Goal: Task Accomplishment & Management: Use online tool/utility

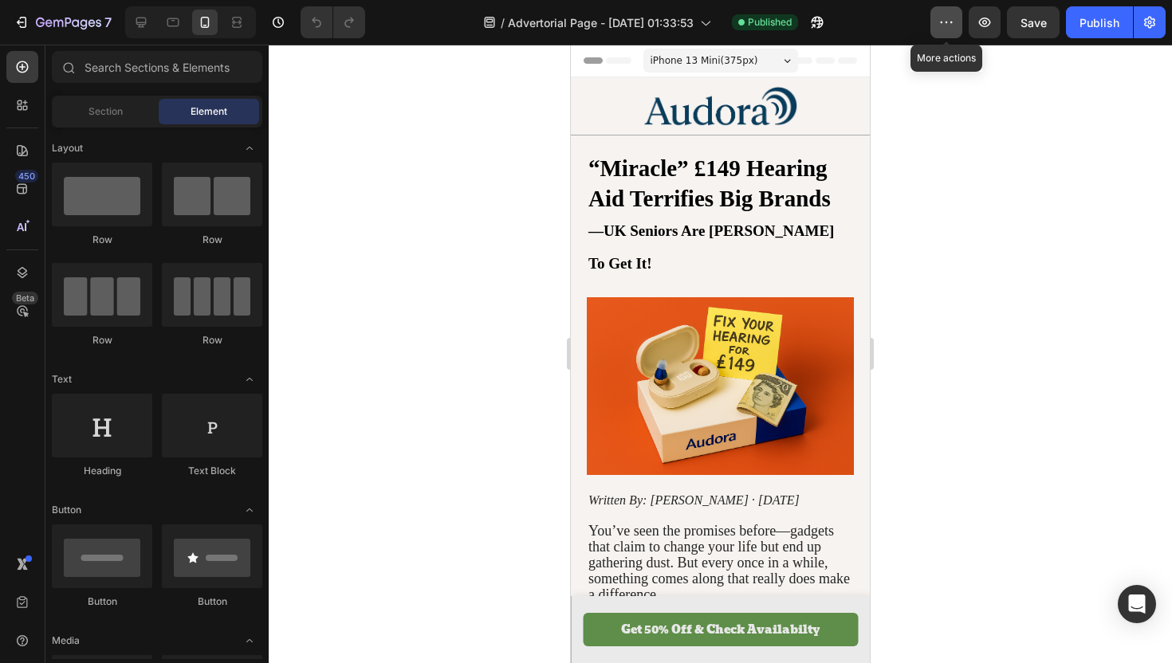
click at [942, 28] on icon "button" at bounding box center [947, 22] width 16 height 16
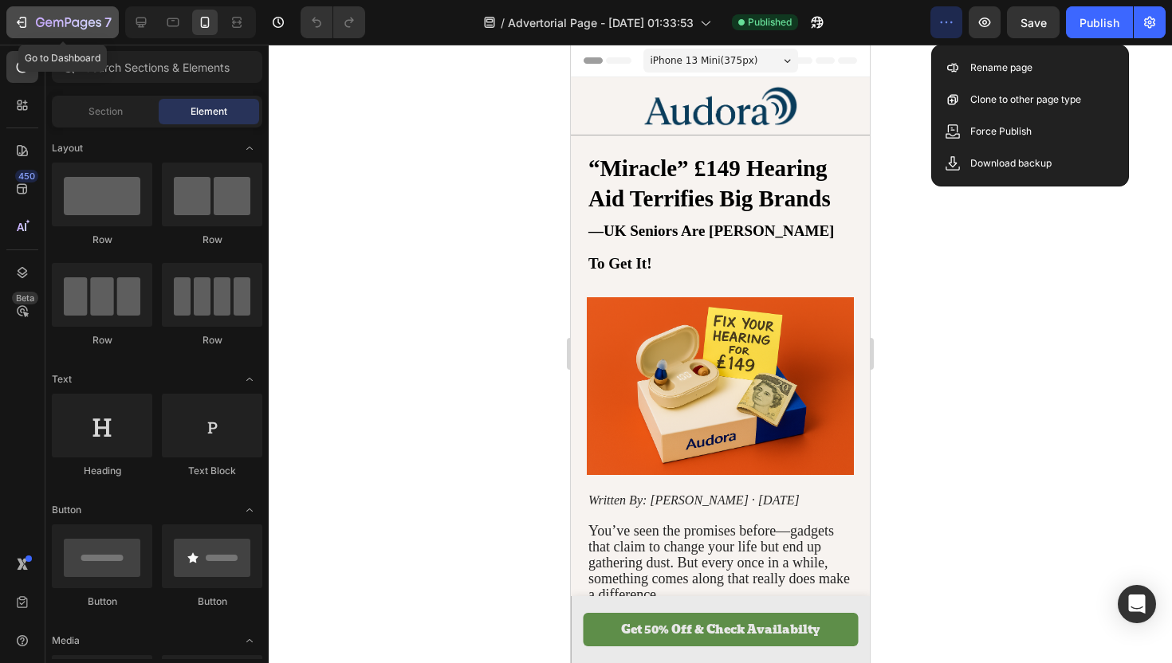
click at [23, 23] on icon "button" at bounding box center [22, 22] width 16 height 16
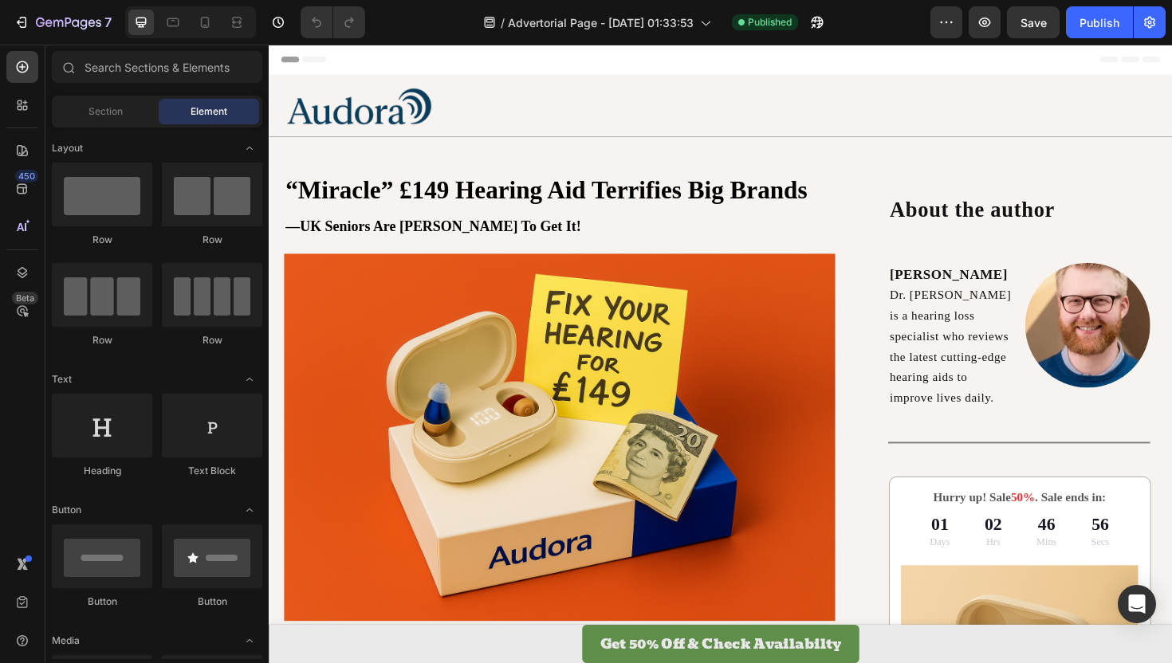
click at [285, 64] on icon at bounding box center [286, 60] width 11 height 11
click at [312, 60] on span "Header" at bounding box center [316, 61] width 35 height 16
click at [289, 56] on icon at bounding box center [286, 60] width 11 height 11
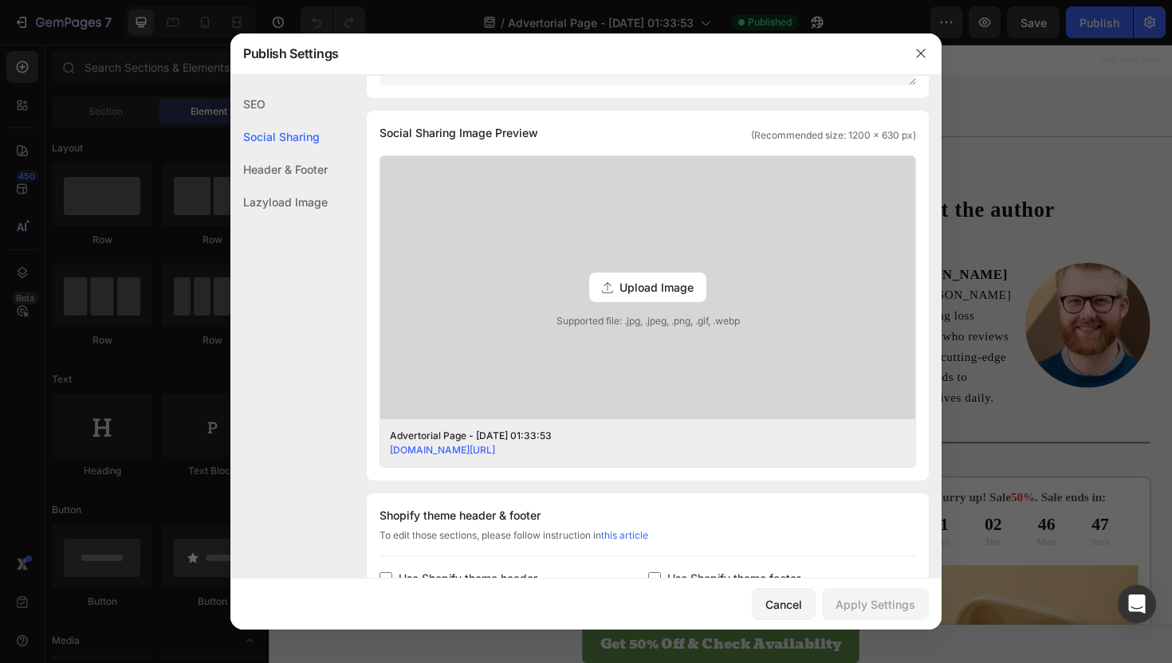
scroll to position [391, 0]
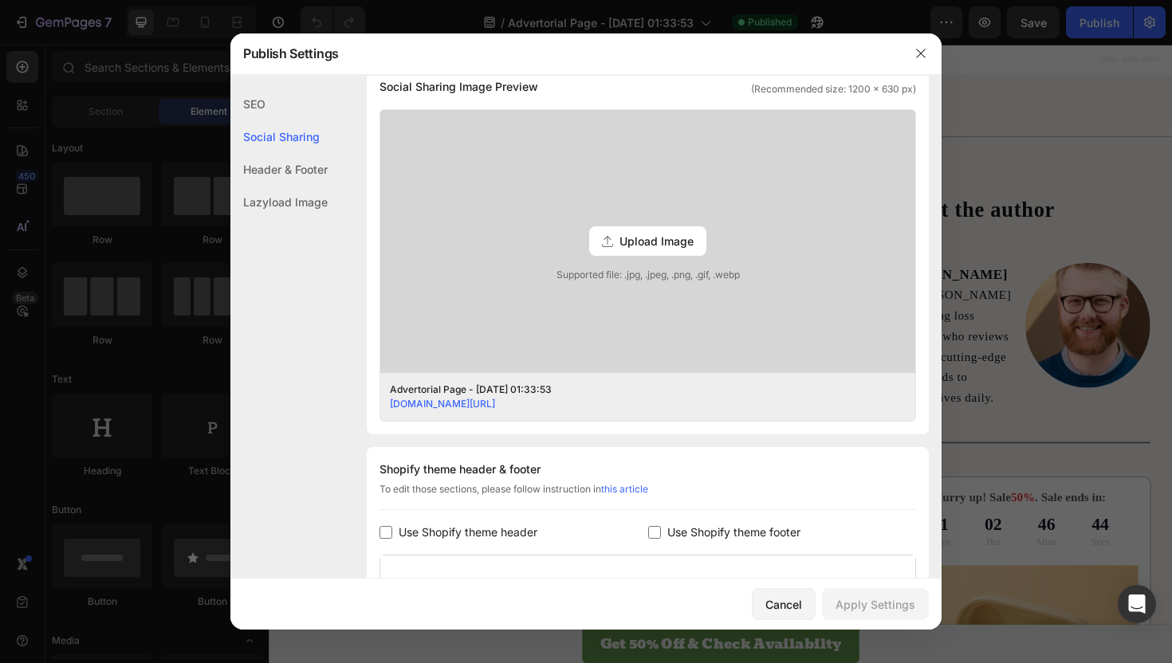
click at [263, 170] on div "Header & Footer" at bounding box center [278, 169] width 97 height 33
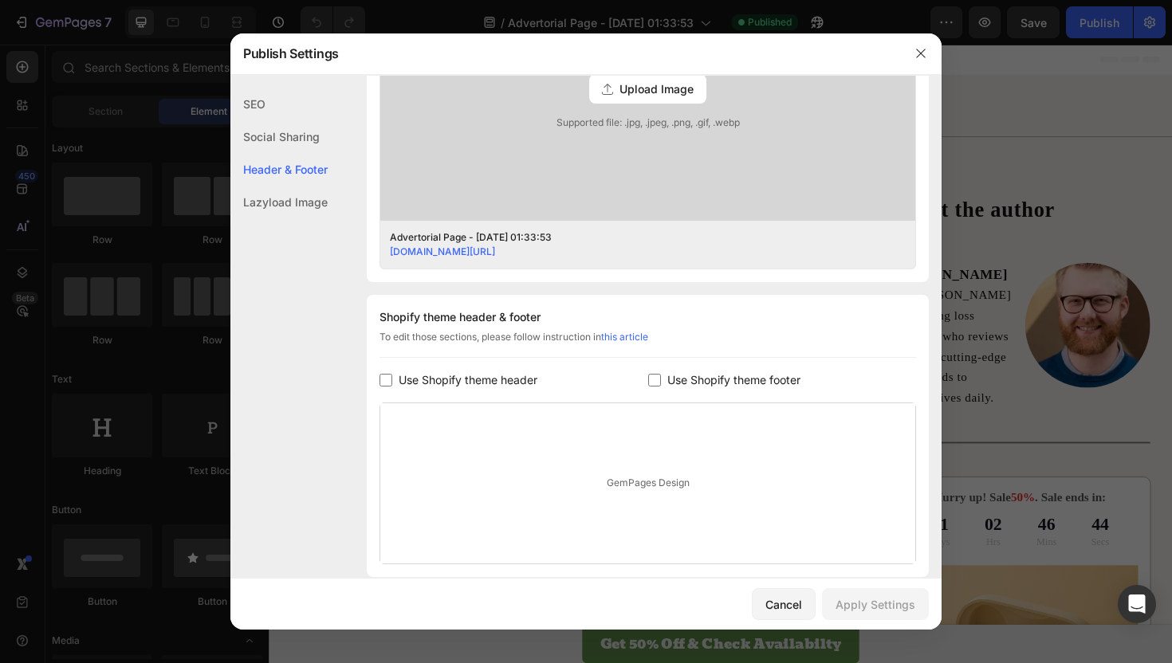
scroll to position [659, 0]
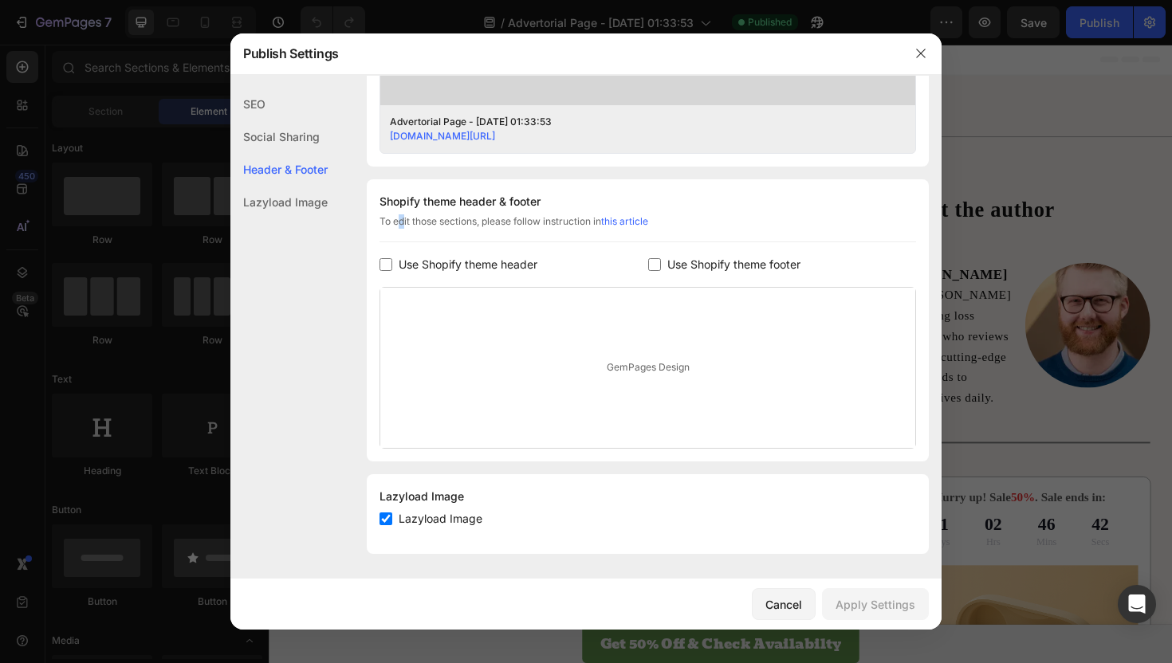
drag, startPoint x: 401, startPoint y: 219, endPoint x: 392, endPoint y: 219, distance: 8.8
click at [392, 219] on div "To edit those sections, please follow instruction in this article" at bounding box center [648, 229] width 537 height 28
drag, startPoint x: 392, startPoint y: 198, endPoint x: 376, endPoint y: 198, distance: 15.9
click at [376, 198] on div "Shopify theme header & footer To edit those sections, please follow instruction…" at bounding box center [648, 320] width 562 height 282
click at [779, 605] on div "Cancel" at bounding box center [784, 604] width 37 height 17
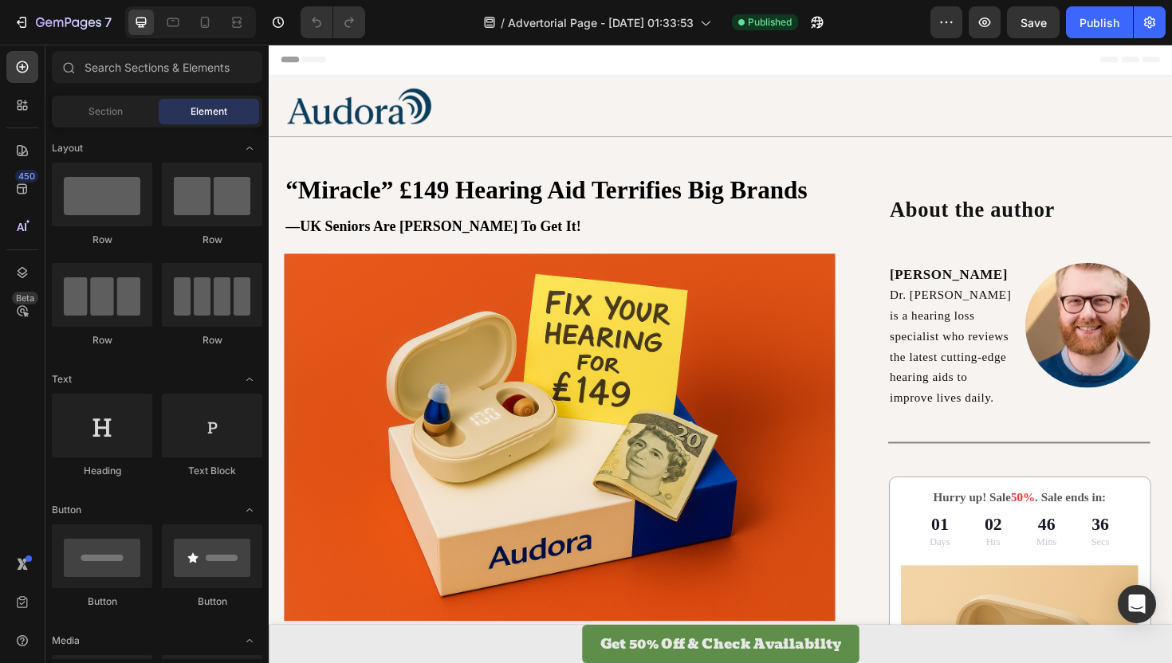
click at [1171, 61] on icon at bounding box center [1180, 60] width 19 height 6
click at [306, 58] on span "Header" at bounding box center [316, 61] width 35 height 16
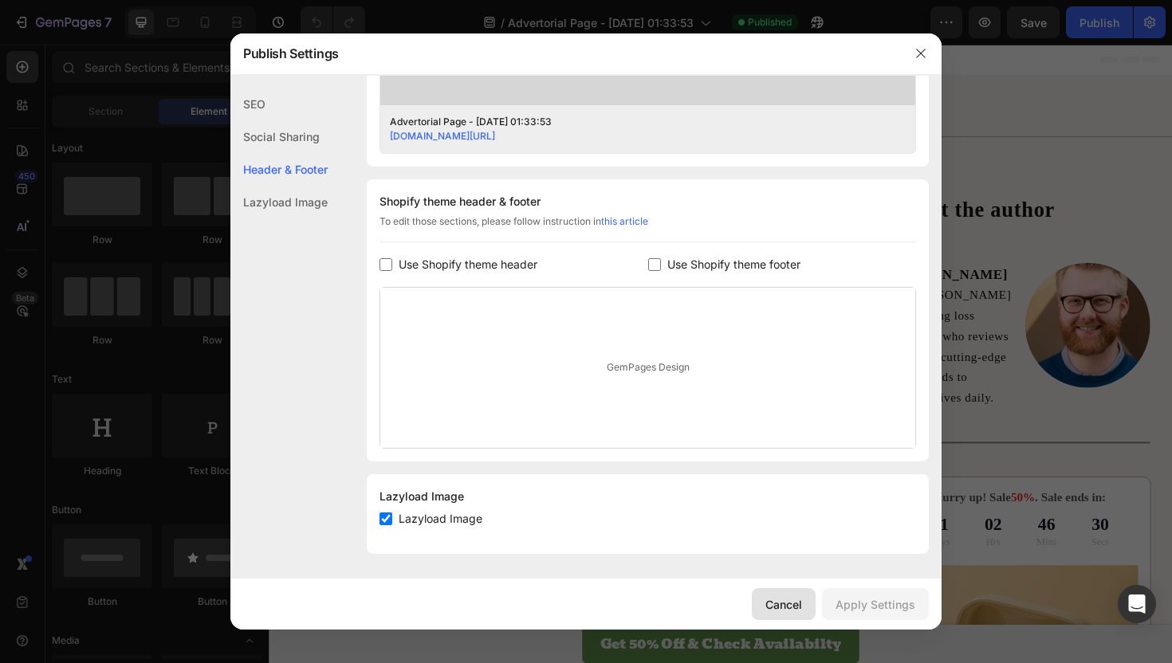
click at [795, 603] on div "Cancel" at bounding box center [784, 604] width 37 height 17
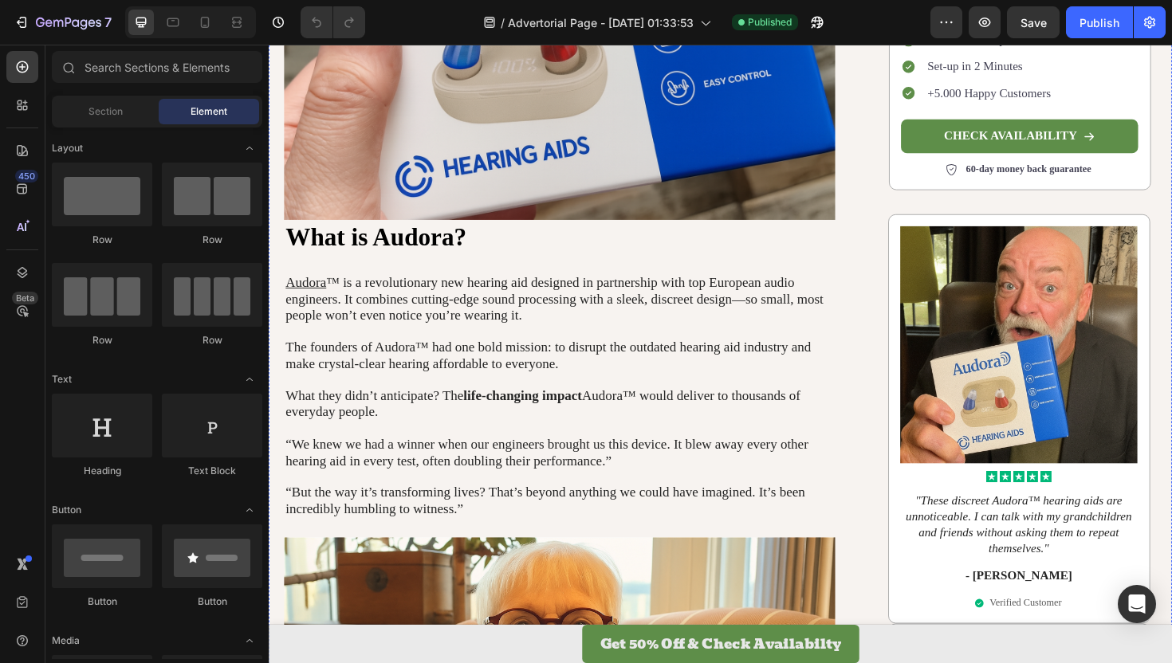
scroll to position [1350, 0]
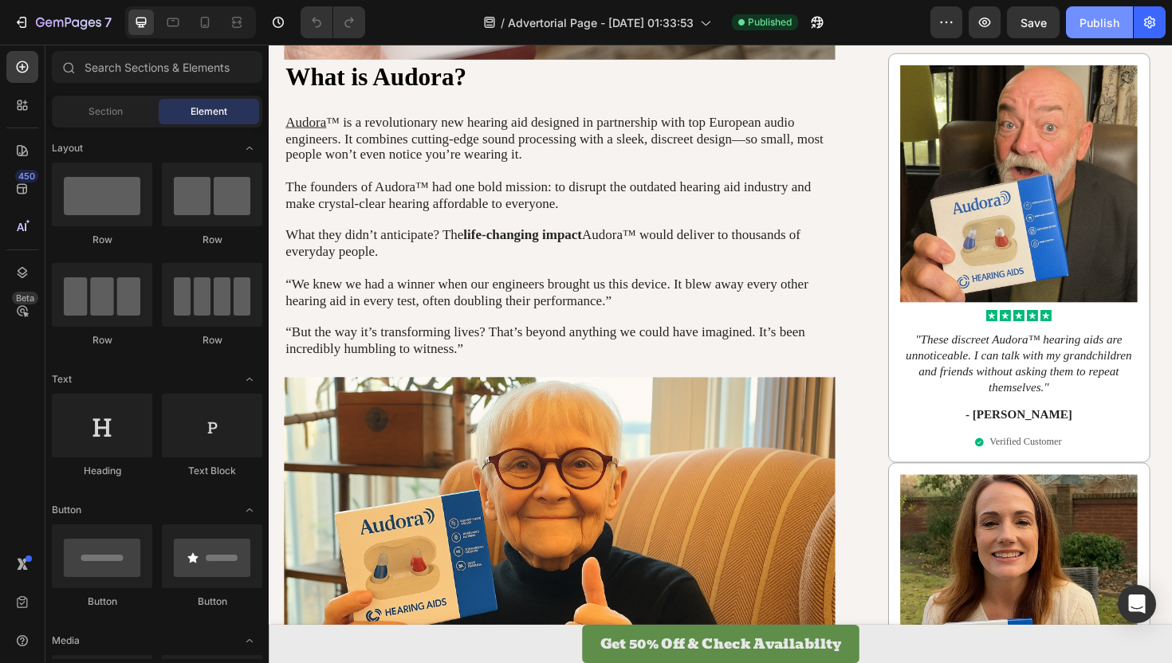
click at [1093, 26] on div "Publish" at bounding box center [1100, 22] width 40 height 17
click at [1145, 30] on button "button" at bounding box center [1150, 22] width 32 height 32
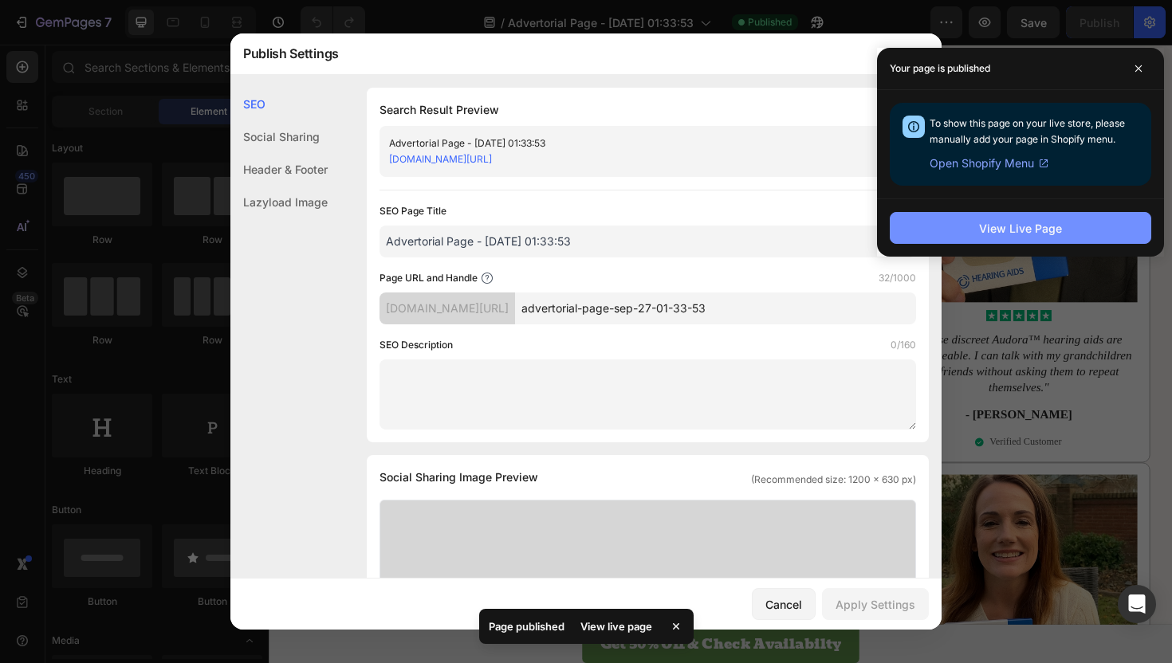
click at [984, 224] on div "View Live Page" at bounding box center [1020, 228] width 83 height 17
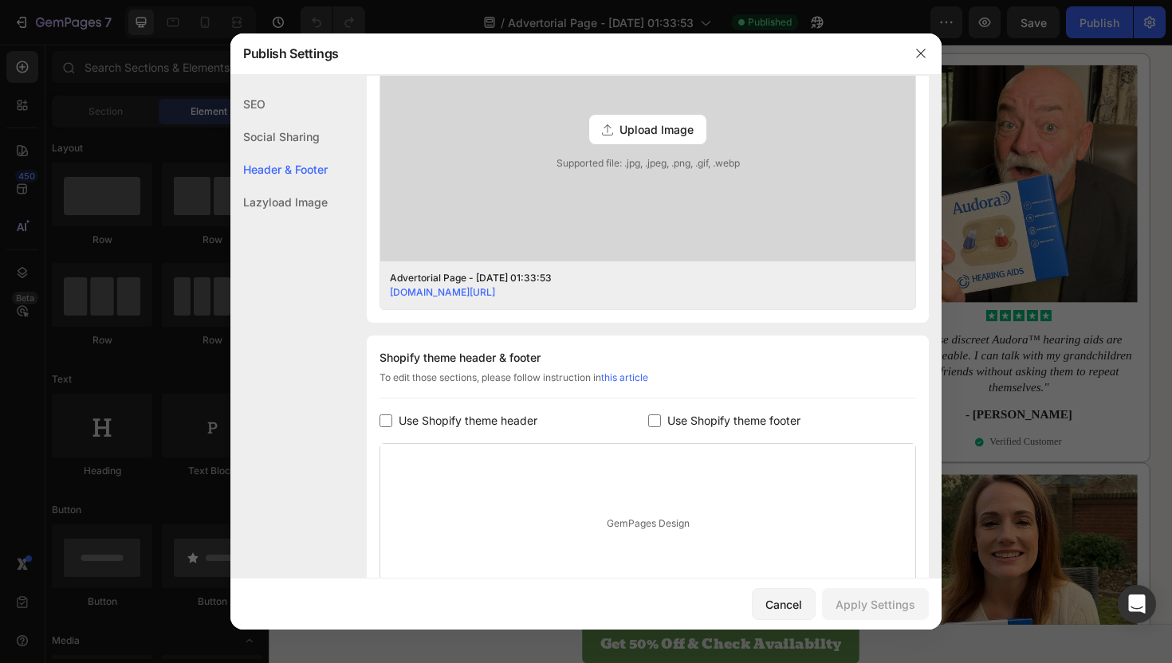
scroll to position [0, 0]
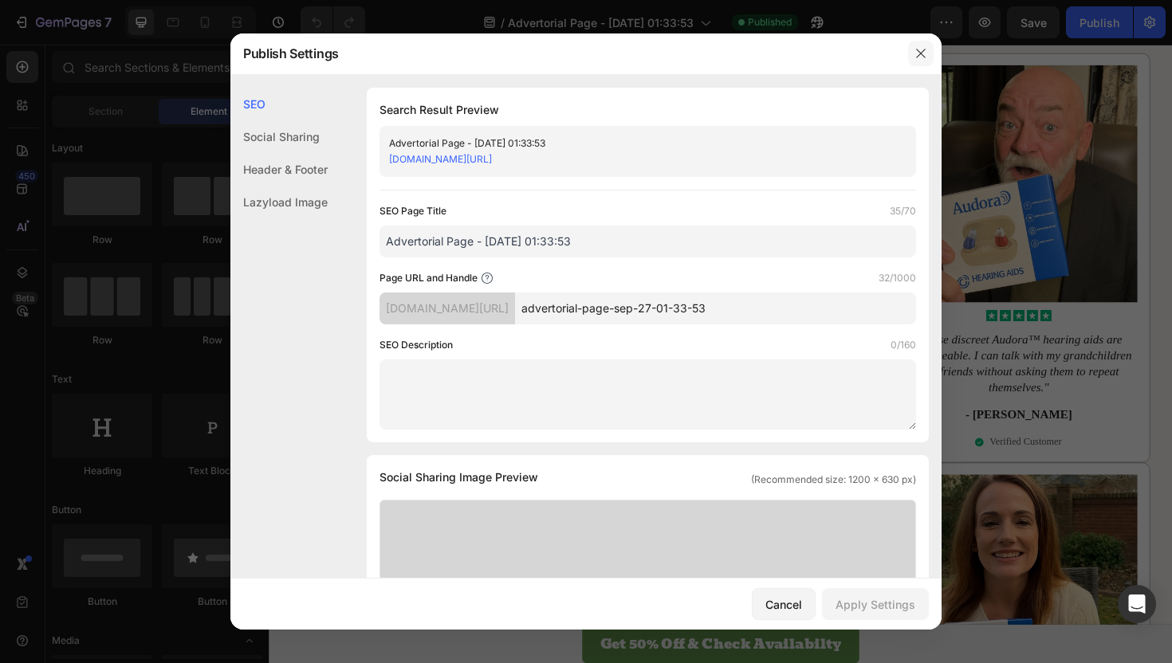
click at [926, 53] on icon "button" at bounding box center [921, 53] width 13 height 13
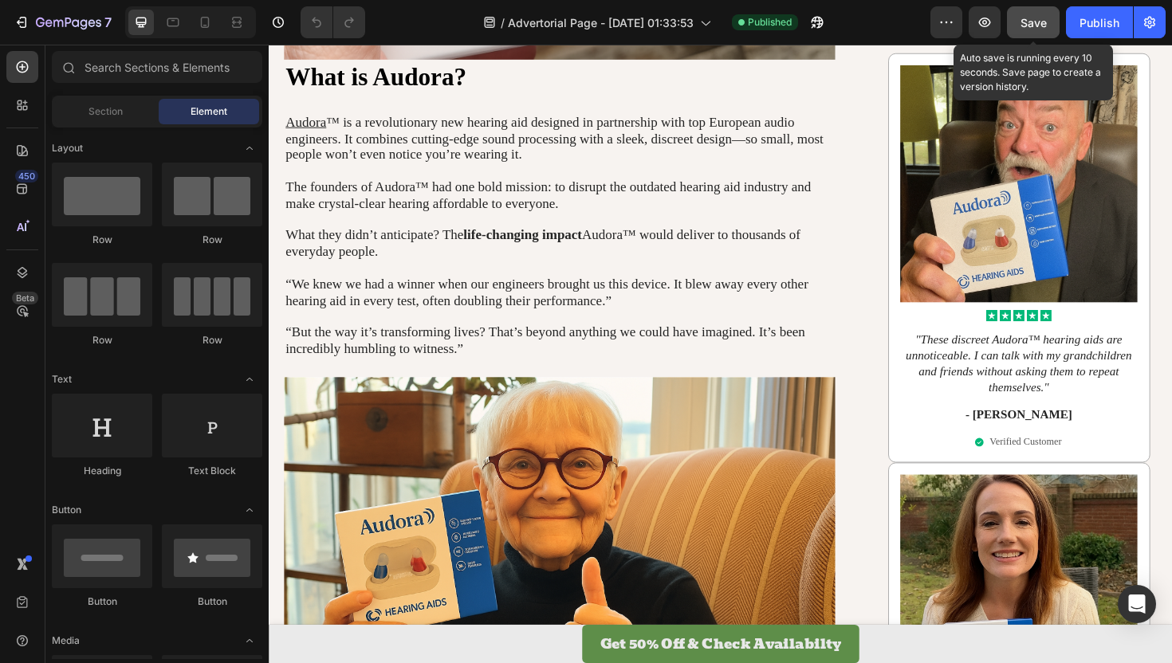
click at [1042, 19] on span "Save" at bounding box center [1034, 23] width 26 height 14
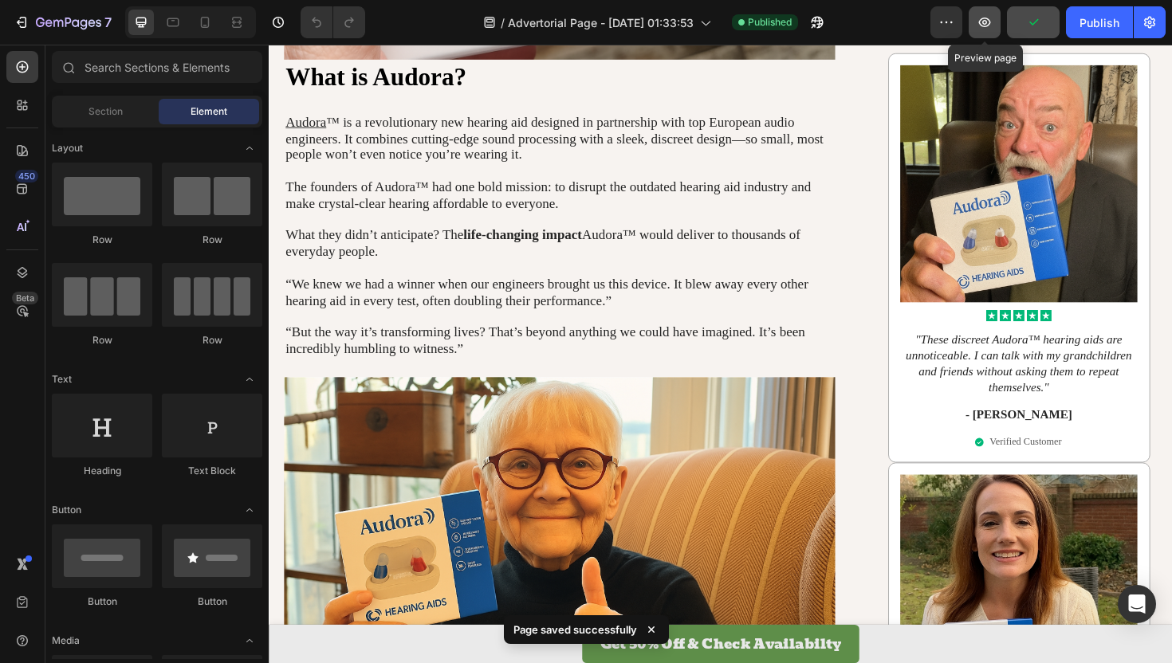
click at [994, 26] on button "button" at bounding box center [985, 22] width 32 height 32
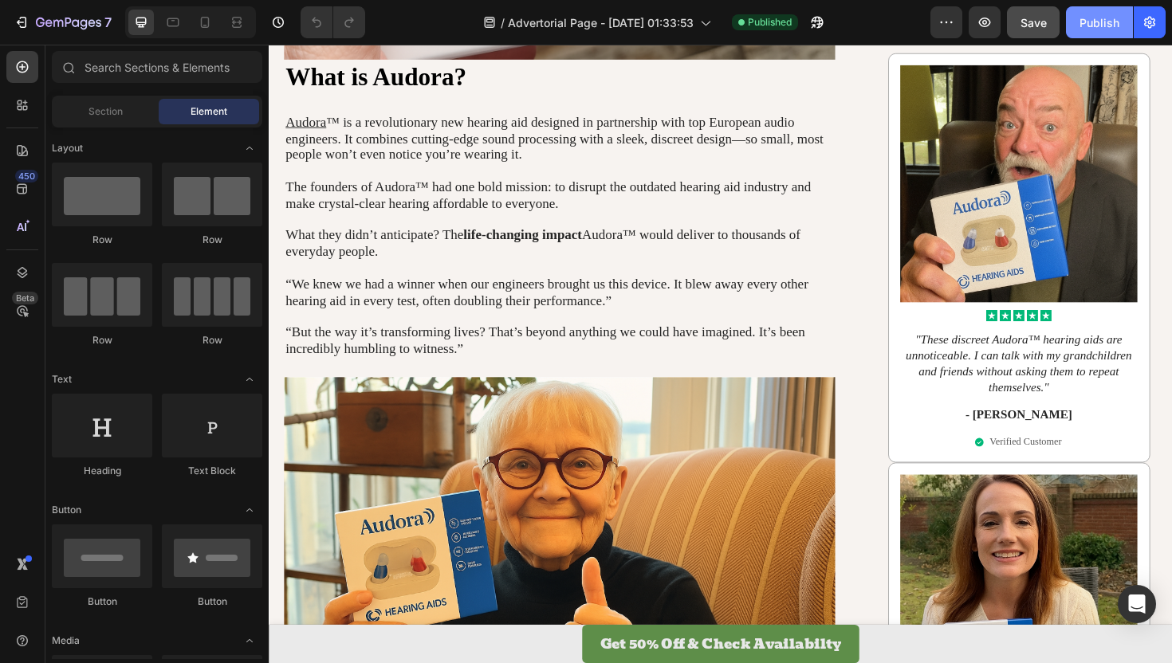
click at [1089, 28] on div "Publish" at bounding box center [1100, 22] width 40 height 17
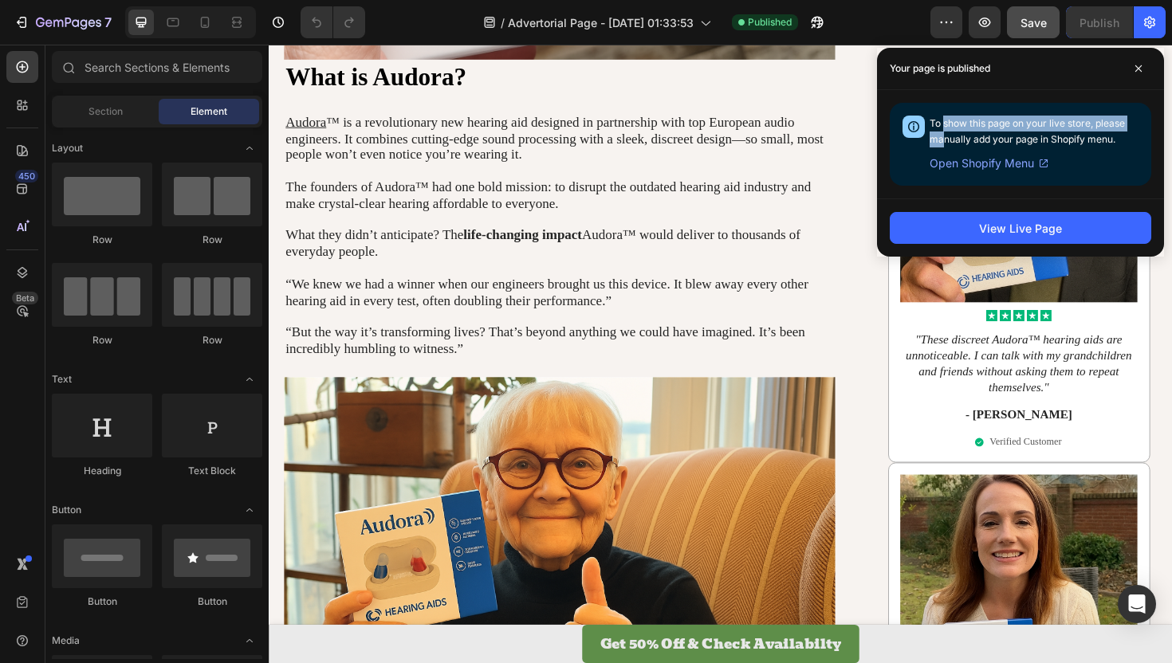
drag, startPoint x: 945, startPoint y: 123, endPoint x: 945, endPoint y: 141, distance: 18.3
click at [945, 141] on span "To show this page on your live store, please manually add your page in Shopify …" at bounding box center [1027, 131] width 195 height 28
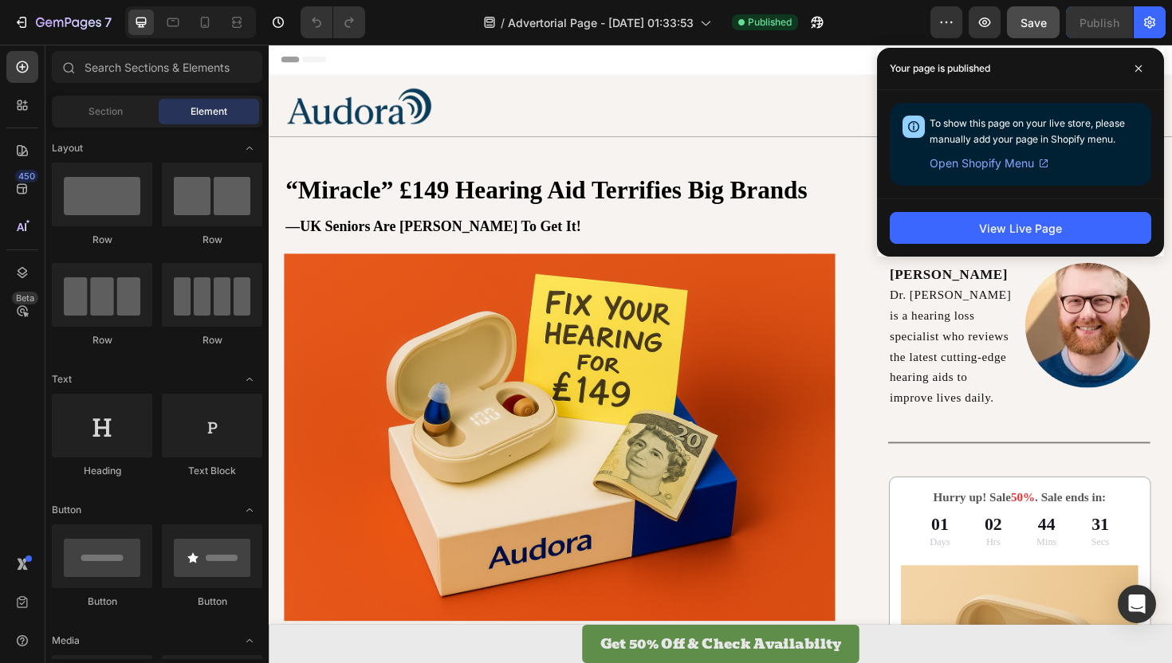
click at [1012, 163] on span "Open Shopify Menu" at bounding box center [982, 163] width 104 height 19
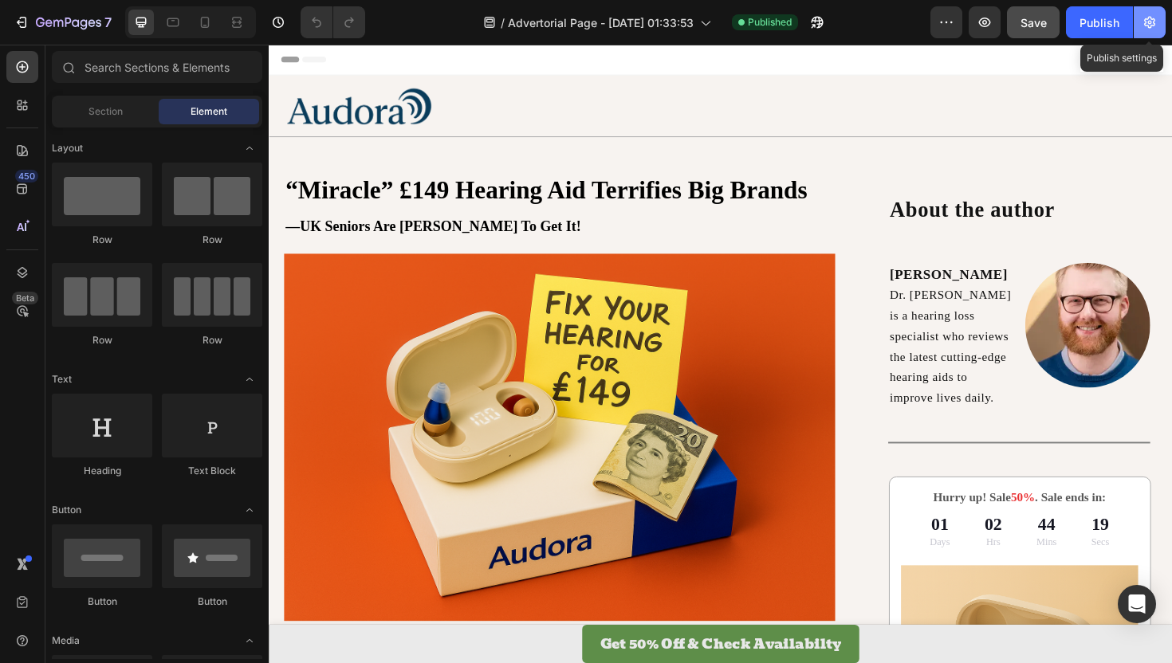
click at [1147, 18] on icon "button" at bounding box center [1149, 23] width 11 height 12
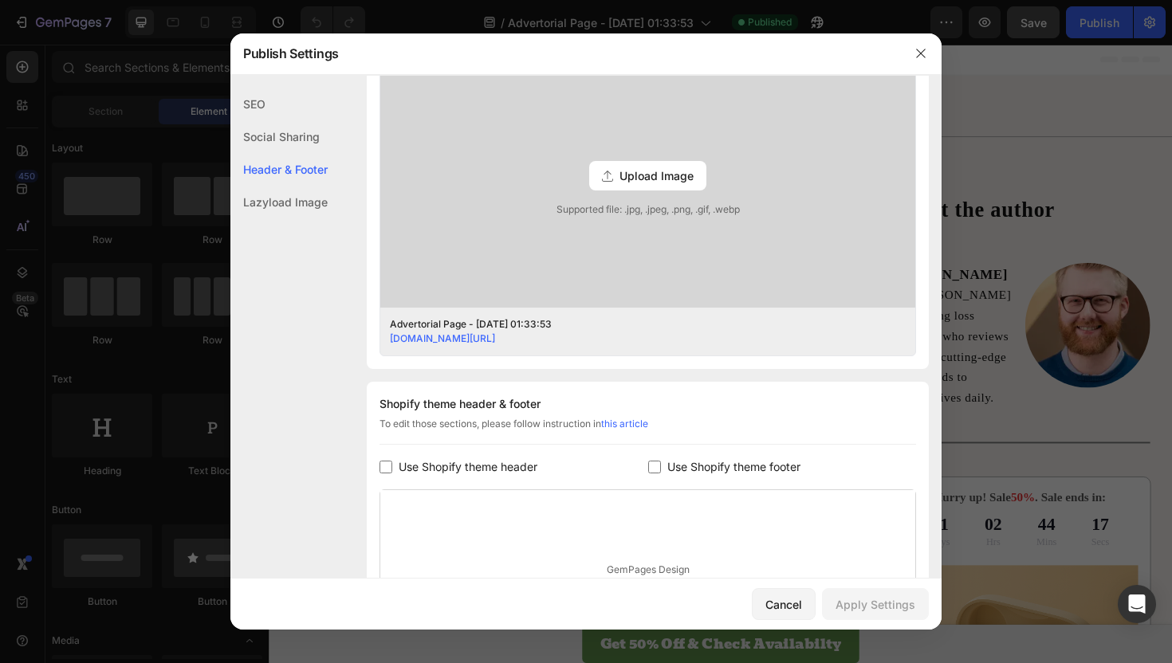
scroll to position [476, 0]
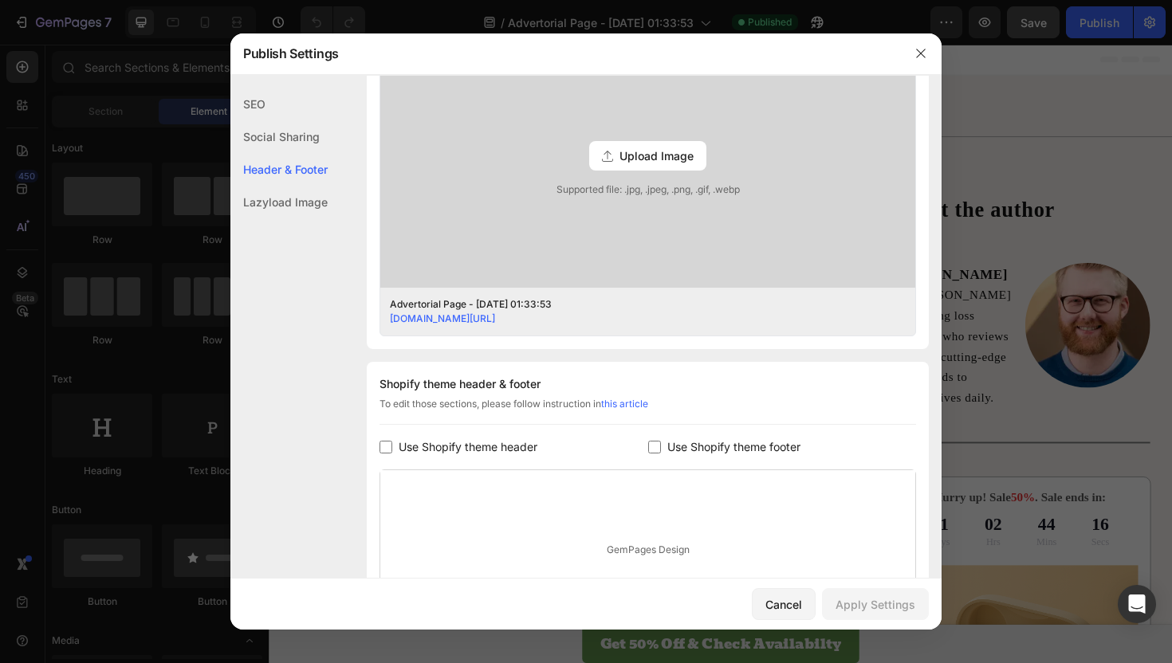
click at [686, 443] on span "Use Shopify theme footer" at bounding box center [733, 447] width 133 height 19
checkbox input "true"
click at [868, 599] on div "Apply Settings" at bounding box center [876, 604] width 80 height 17
drag, startPoint x: 916, startPoint y: 61, endPoint x: 686, endPoint y: 17, distance: 234.6
click at [916, 61] on button "button" at bounding box center [921, 54] width 26 height 26
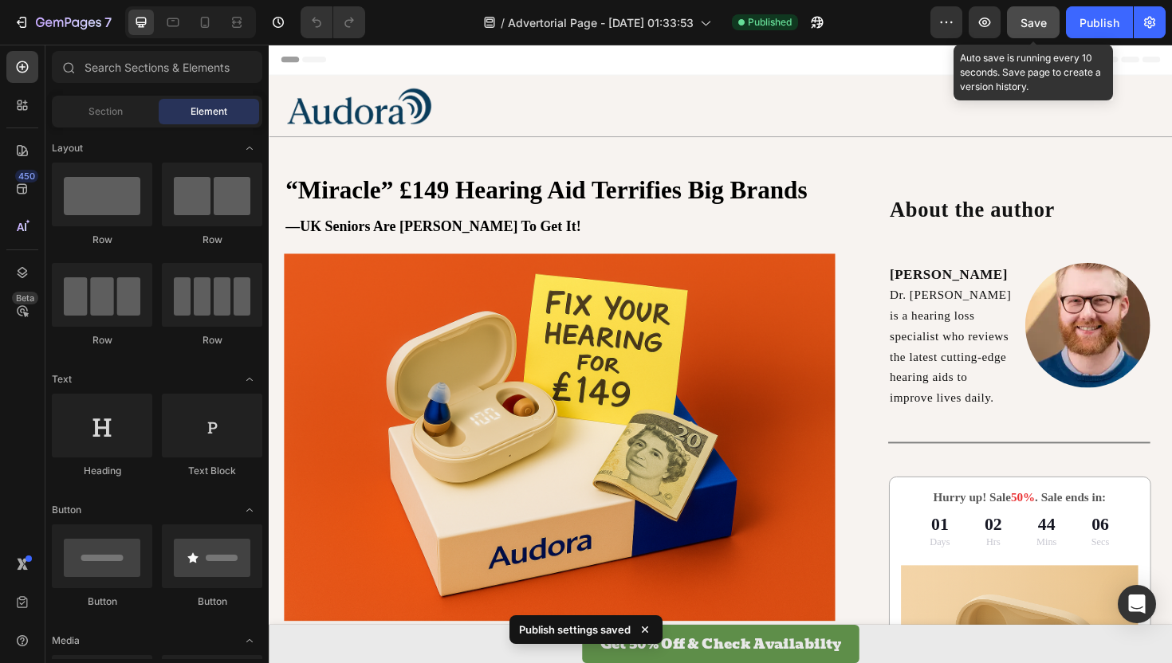
click at [1037, 30] on div "Save" at bounding box center [1034, 22] width 26 height 17
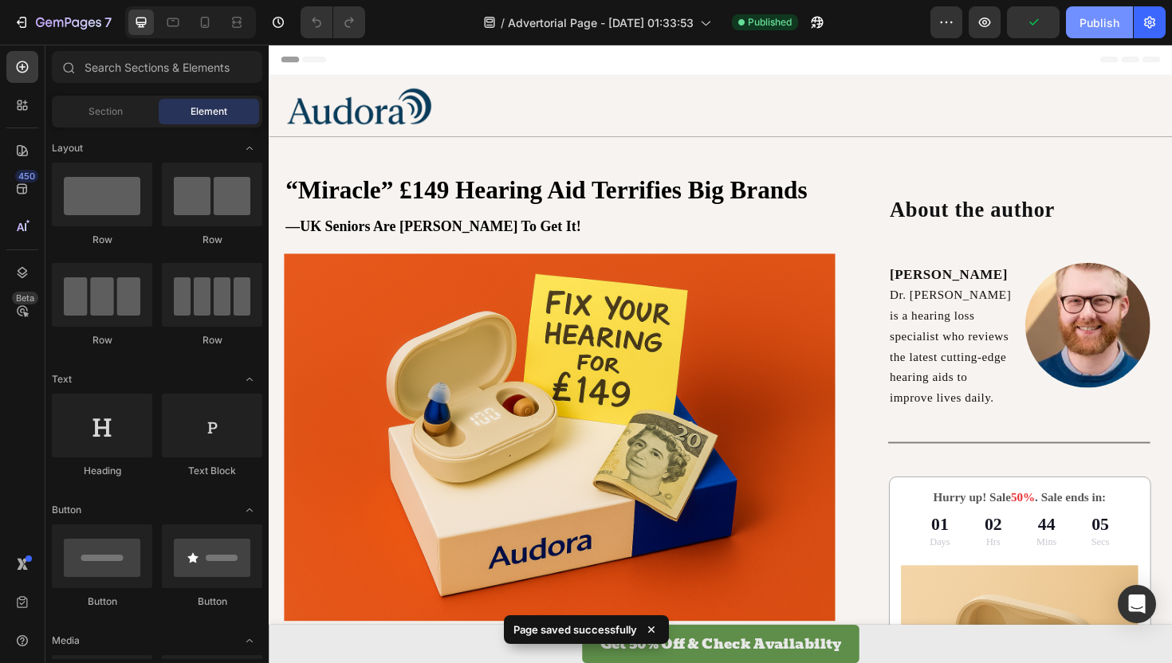
click at [1097, 22] on div "Publish" at bounding box center [1100, 22] width 40 height 17
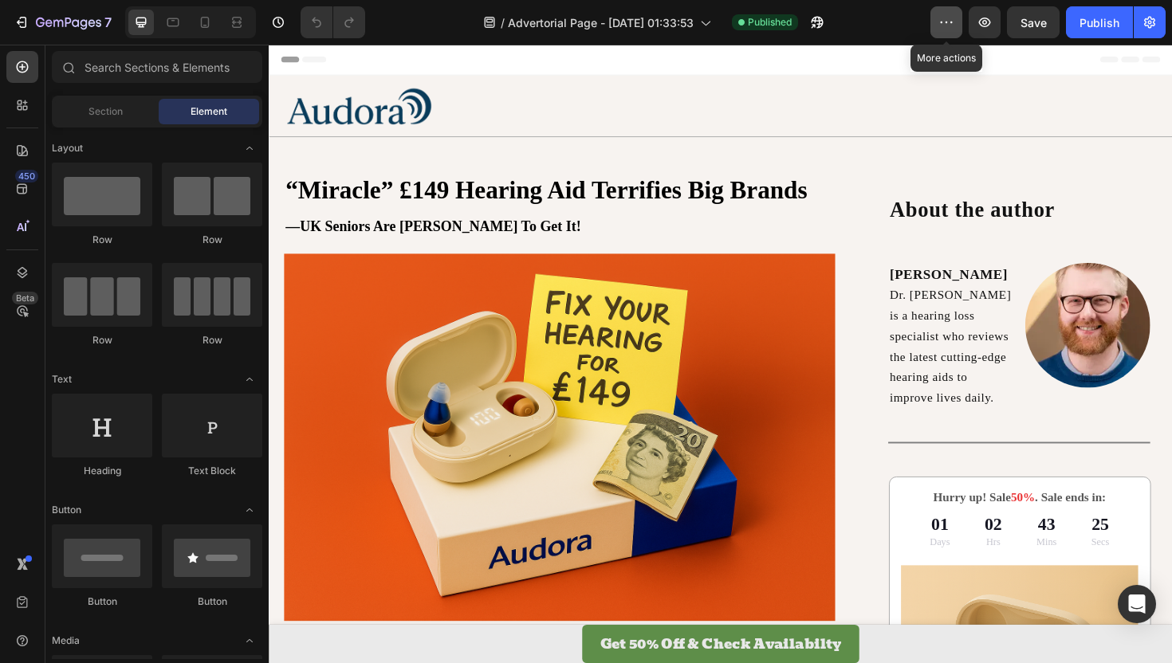
click at [940, 26] on icon "button" at bounding box center [947, 22] width 16 height 16
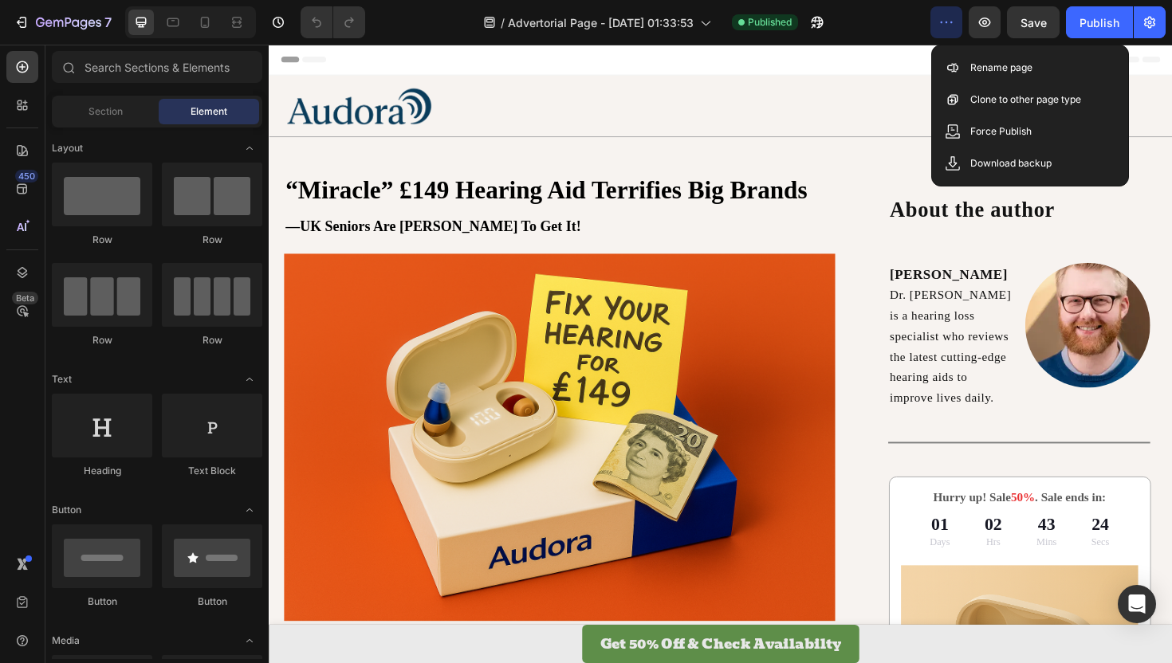
click at [940, 25] on icon "button" at bounding box center [947, 22] width 16 height 16
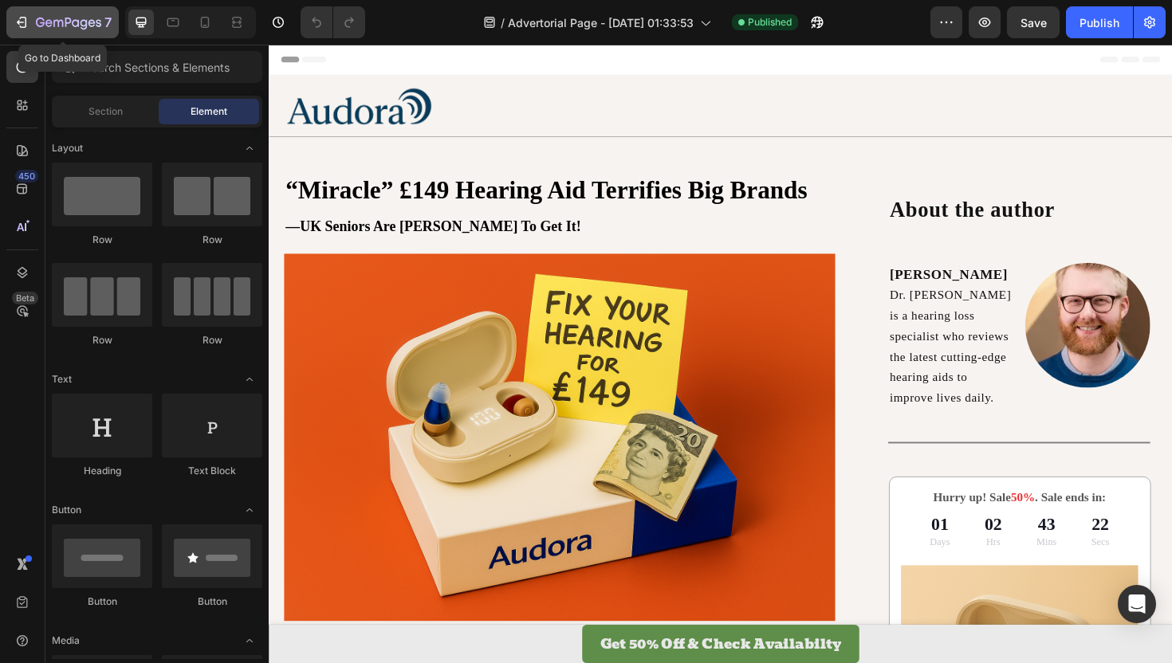
click at [26, 22] on icon "button" at bounding box center [23, 22] width 7 height 11
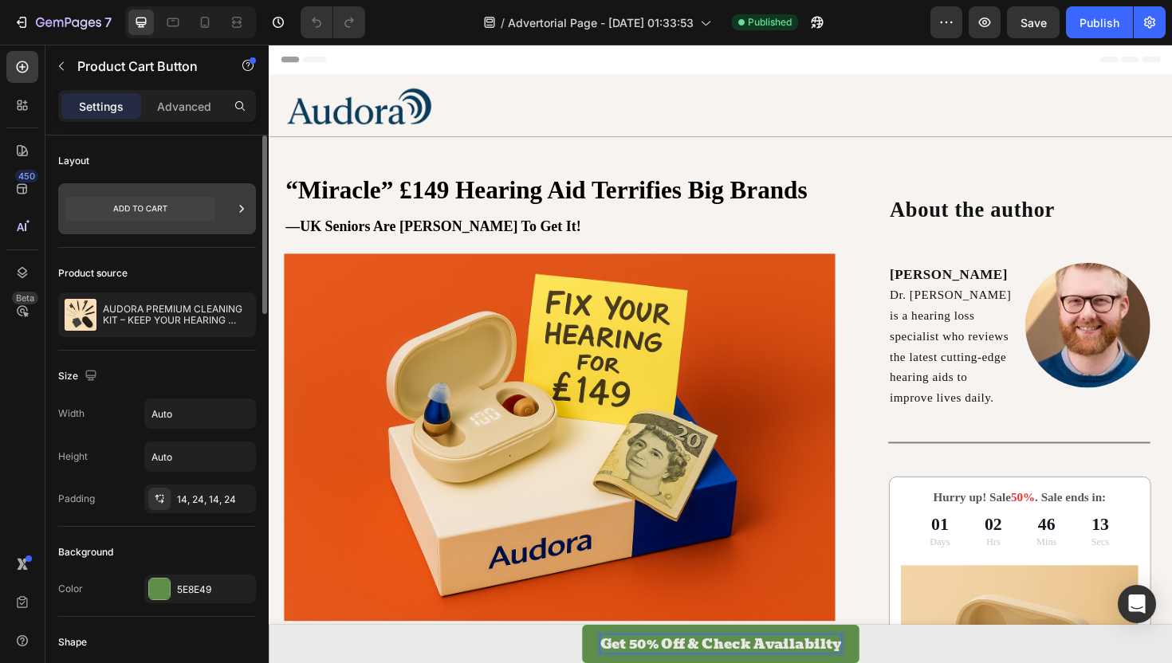
click at [119, 208] on icon at bounding box center [140, 209] width 54 height 6
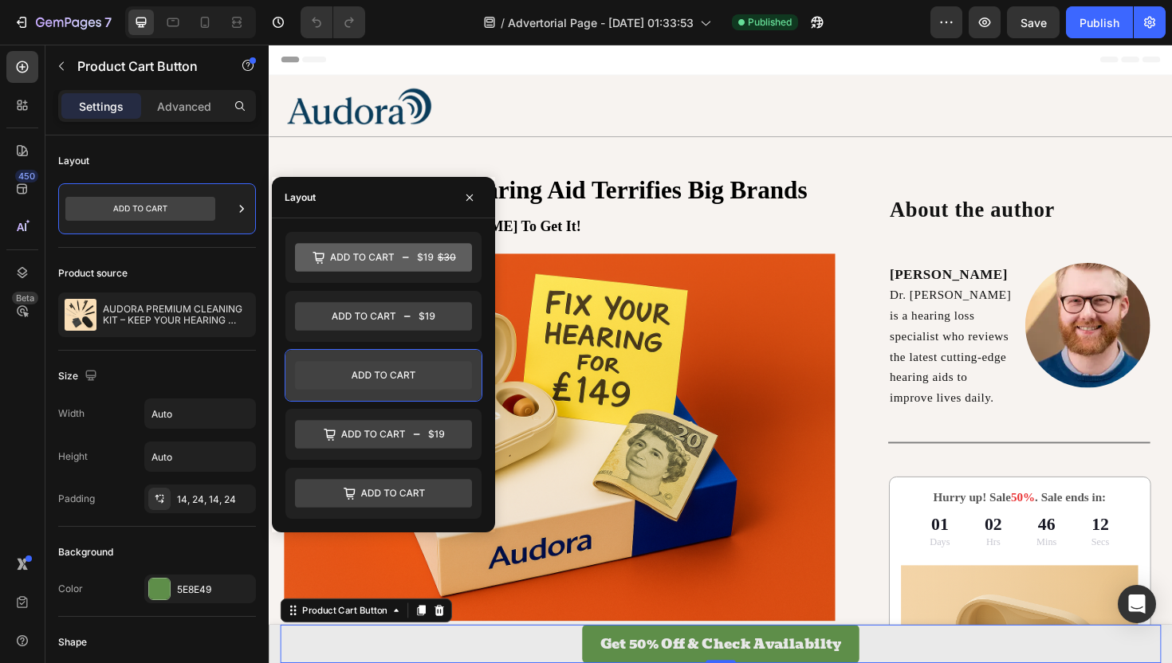
click at [394, 376] on icon at bounding box center [383, 375] width 177 height 29
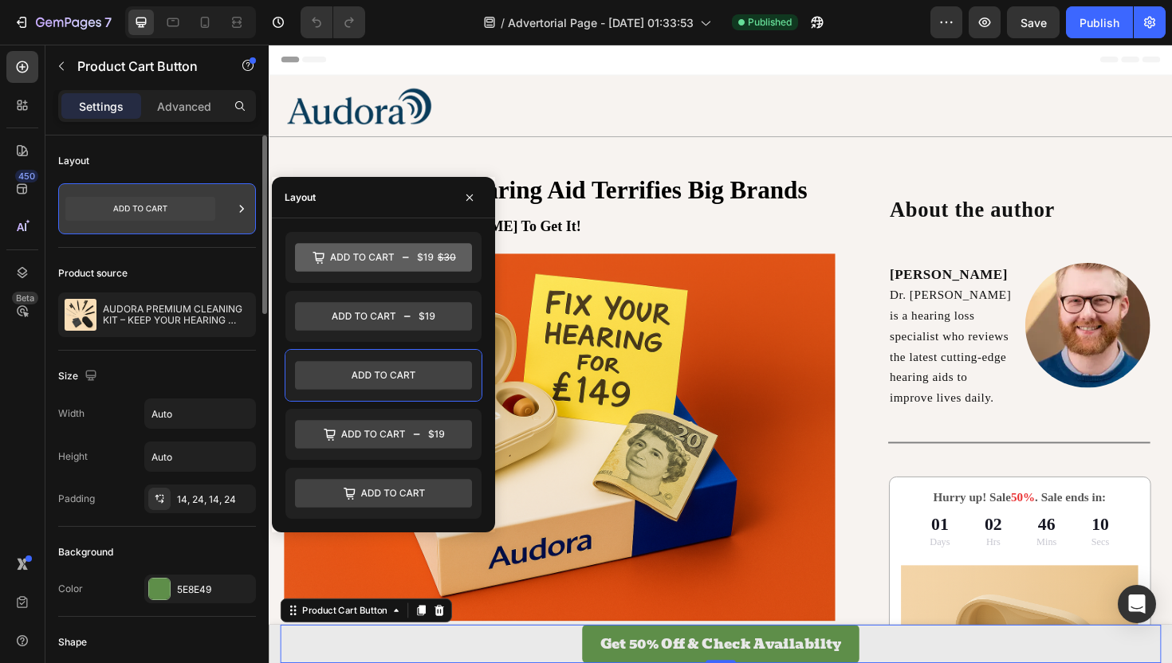
click at [238, 209] on icon at bounding box center [242, 209] width 16 height 16
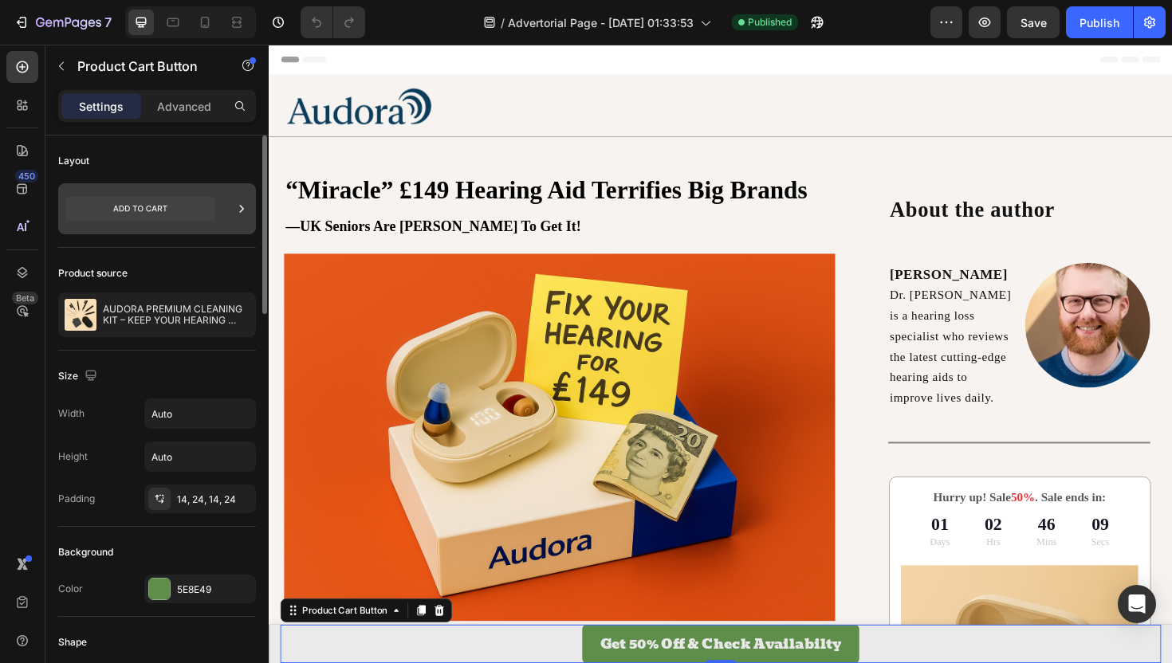
click at [241, 208] on icon at bounding box center [242, 209] width 16 height 16
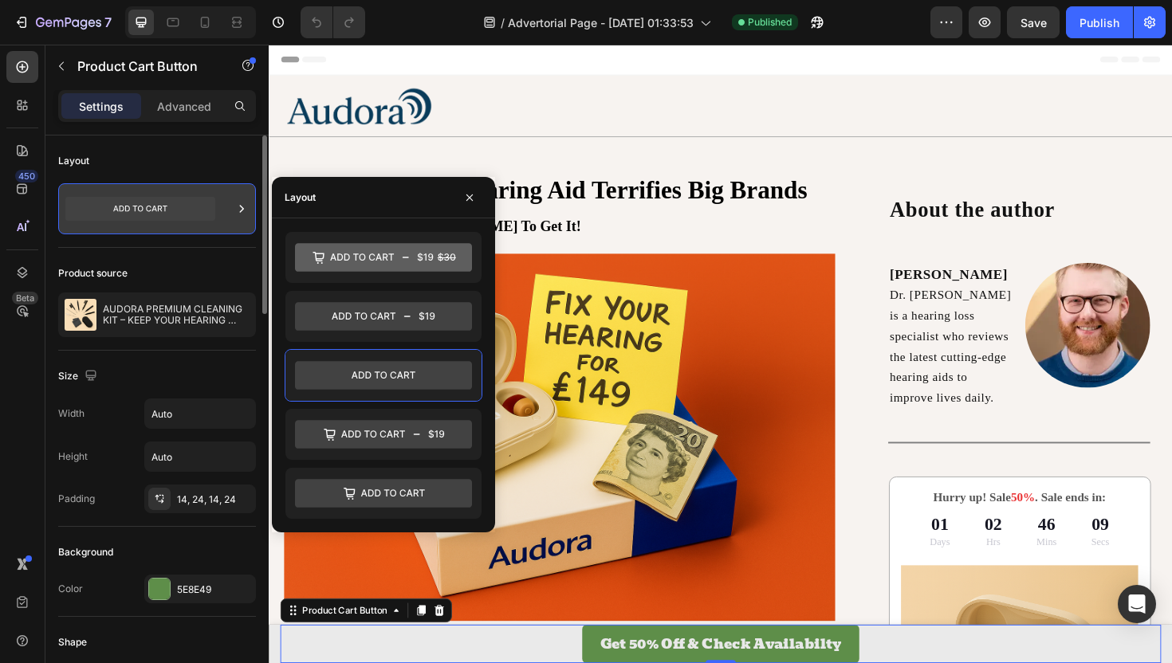
click at [241, 208] on icon at bounding box center [242, 209] width 16 height 16
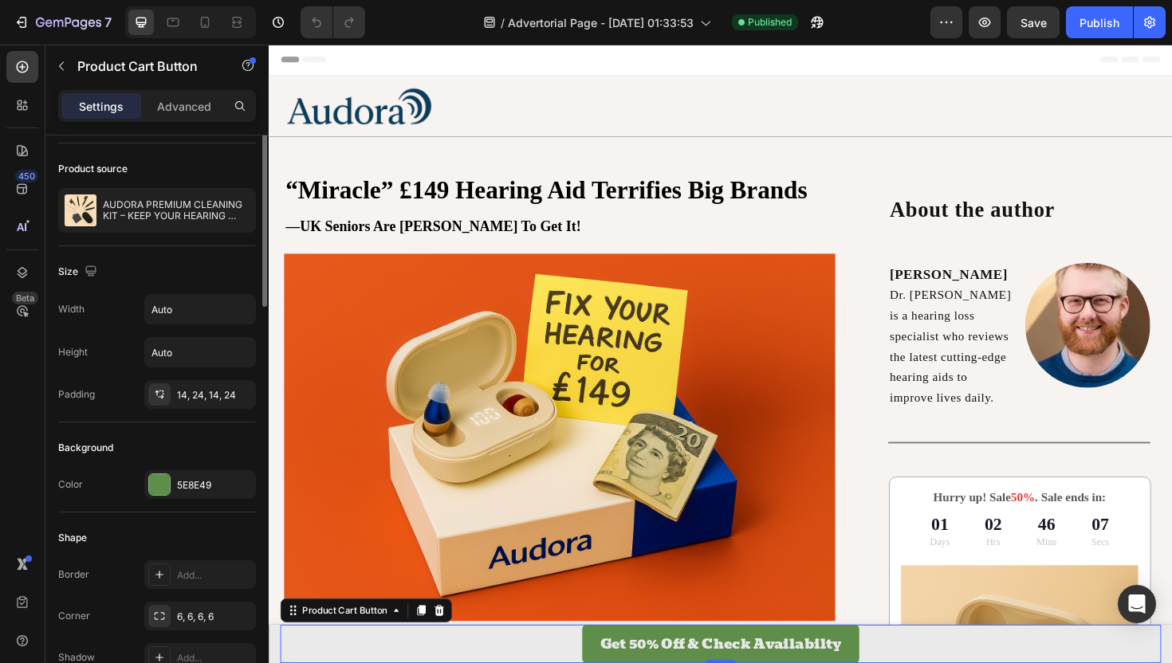
scroll to position [65, 0]
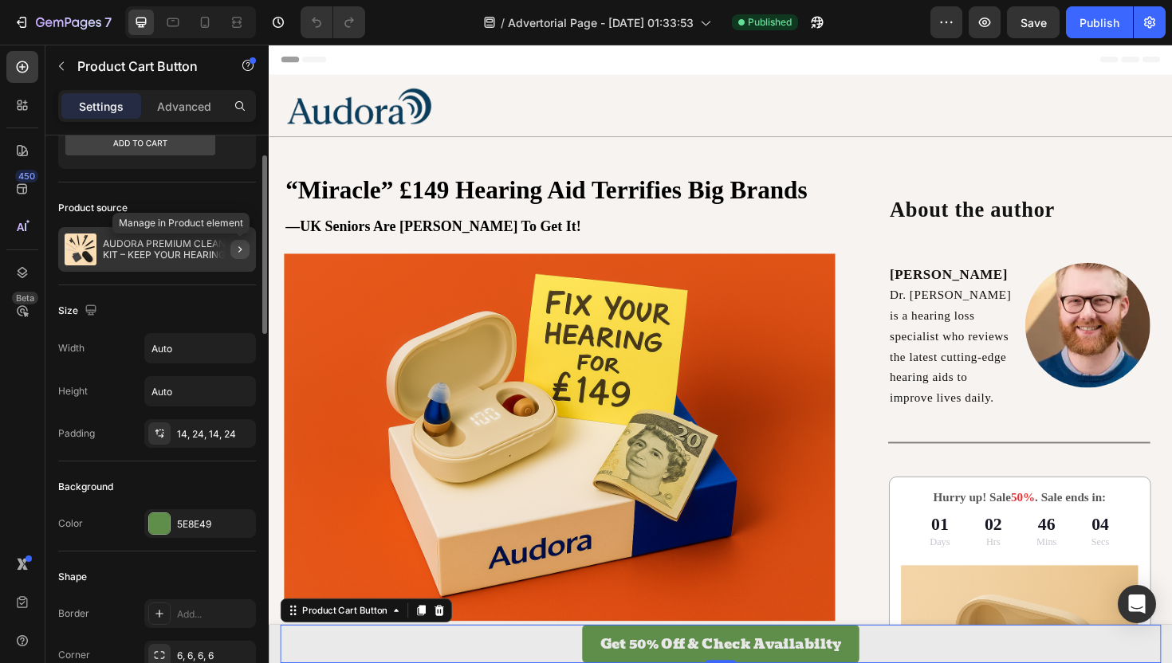
click at [238, 250] on icon "button" at bounding box center [240, 249] width 13 height 13
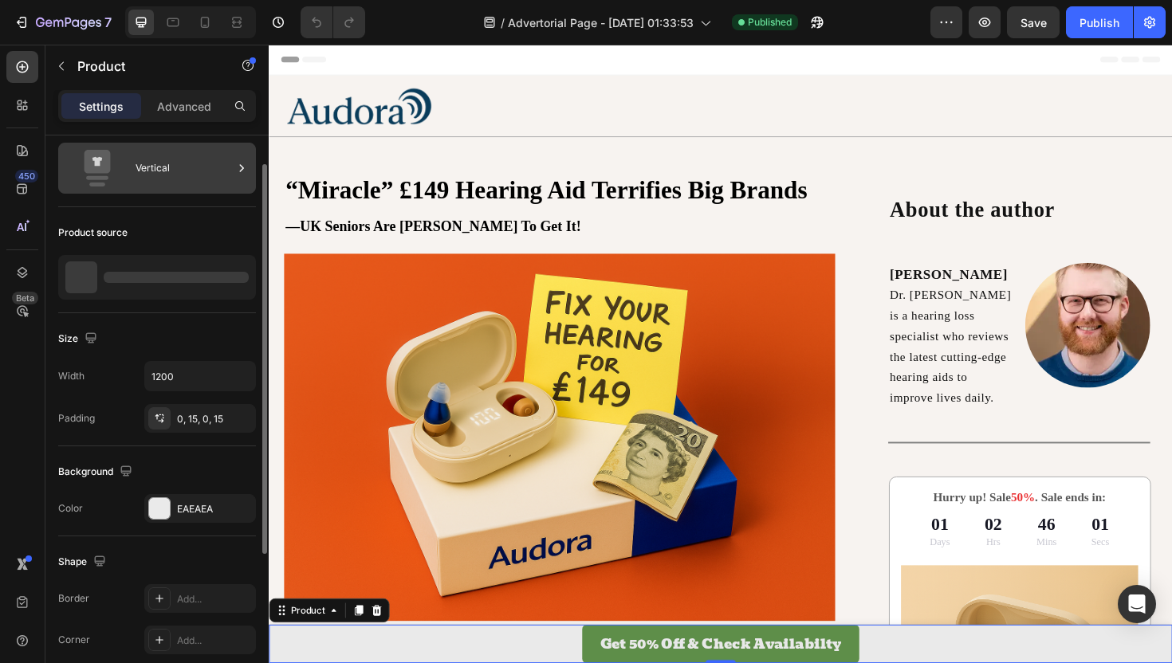
scroll to position [42, 0]
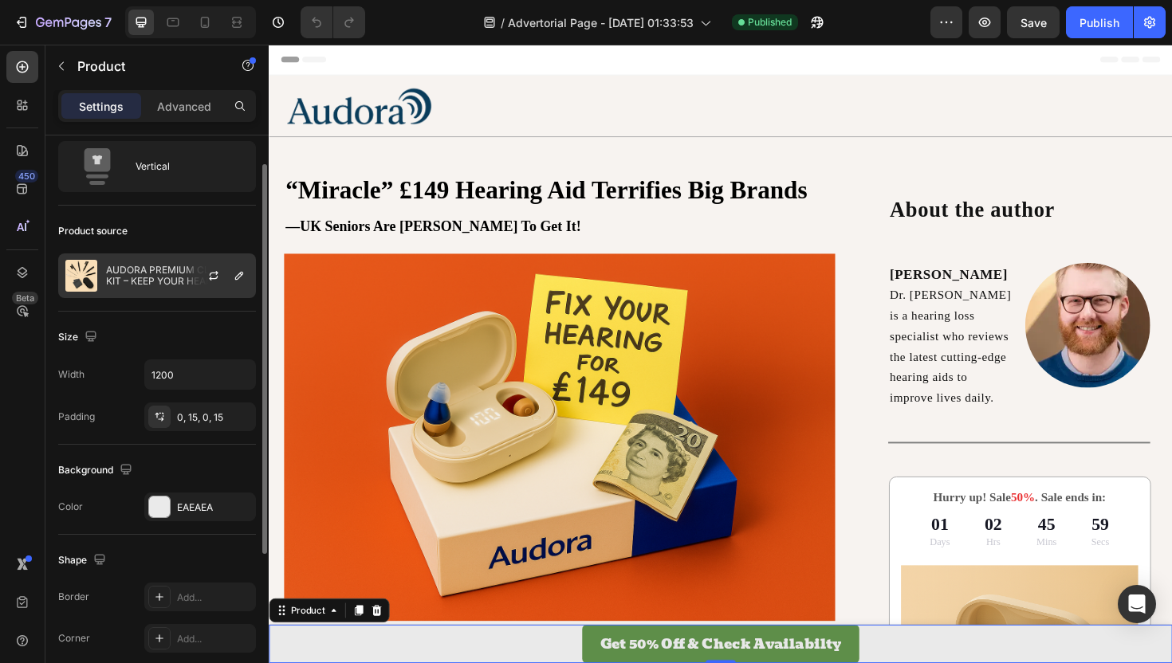
click at [160, 273] on p "AUDORA PREMIUM CLEANING KIT – KEEP YOUR HEARING AIDS PERFORMING LIKE NEW" at bounding box center [177, 276] width 143 height 22
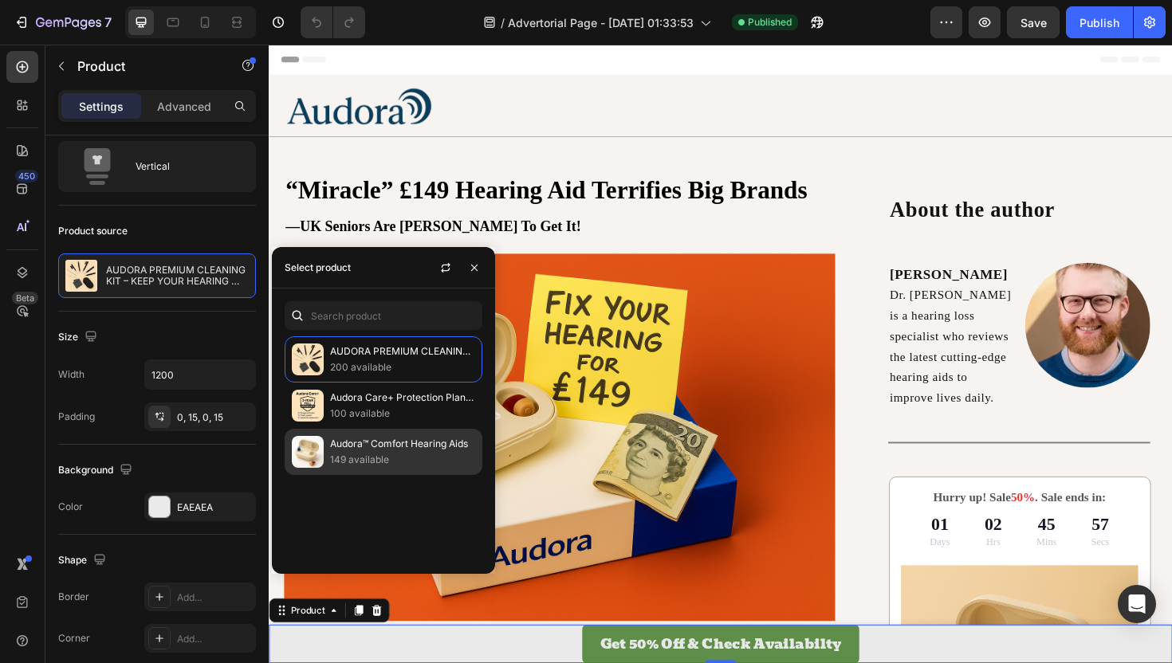
click at [342, 441] on p "Audora™ Comfort Hearing Aids" at bounding box center [402, 444] width 145 height 16
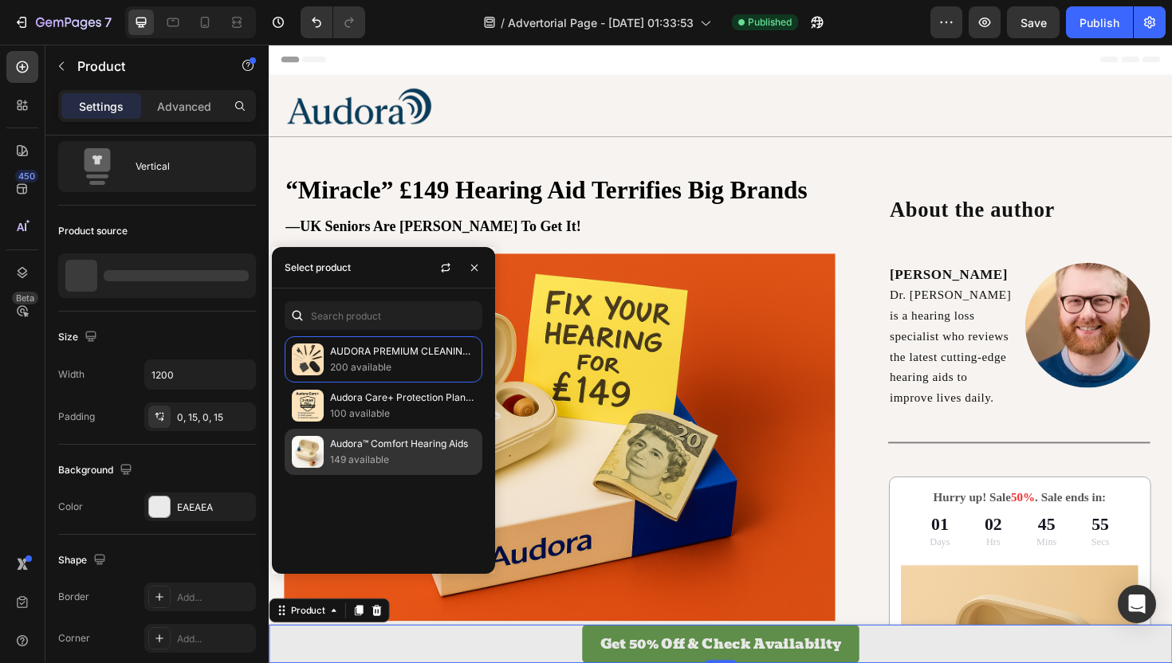
click at [394, 447] on p "Audora™ Comfort Hearing Aids" at bounding box center [402, 444] width 145 height 16
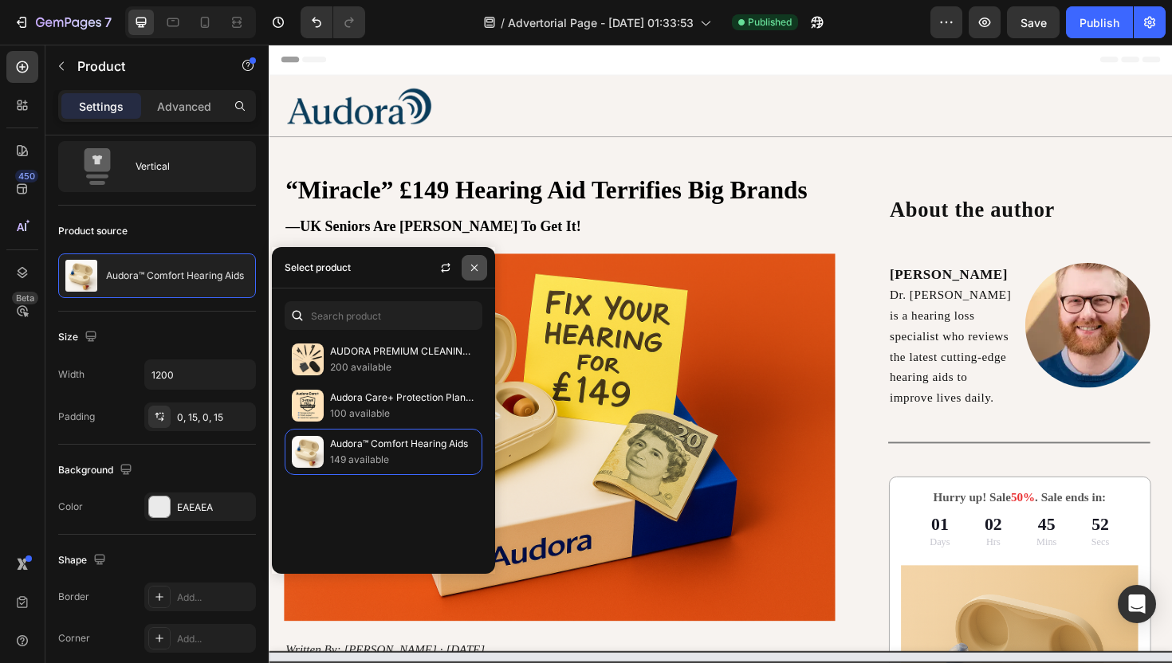
click at [474, 264] on icon "button" at bounding box center [474, 268] width 13 height 13
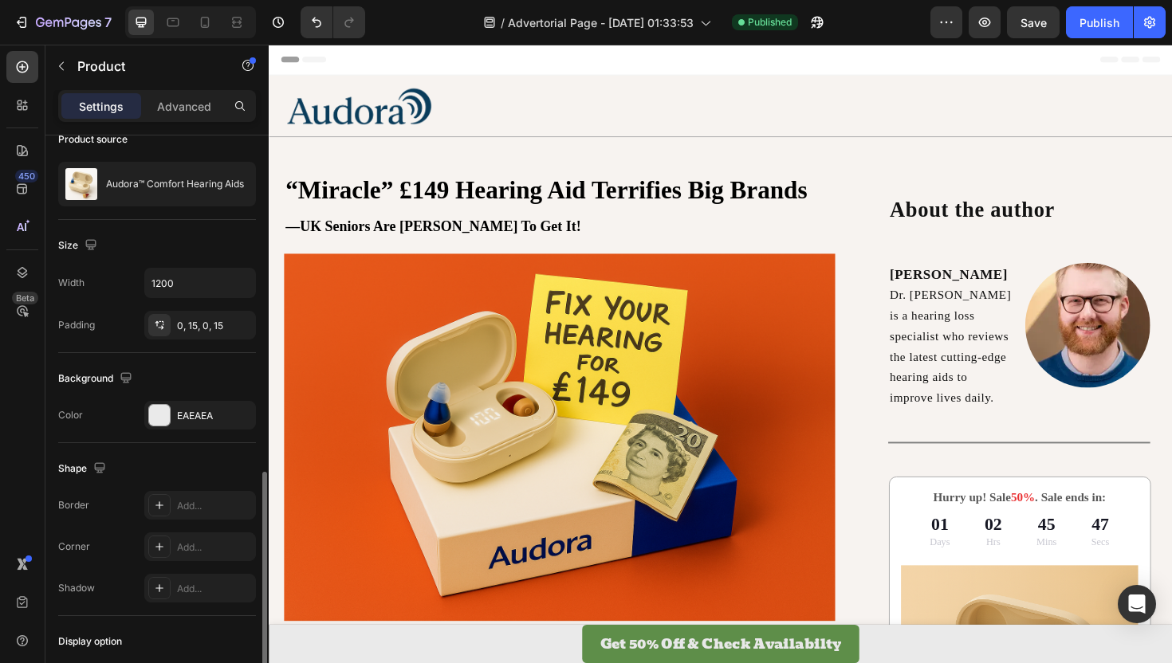
scroll to position [281, 0]
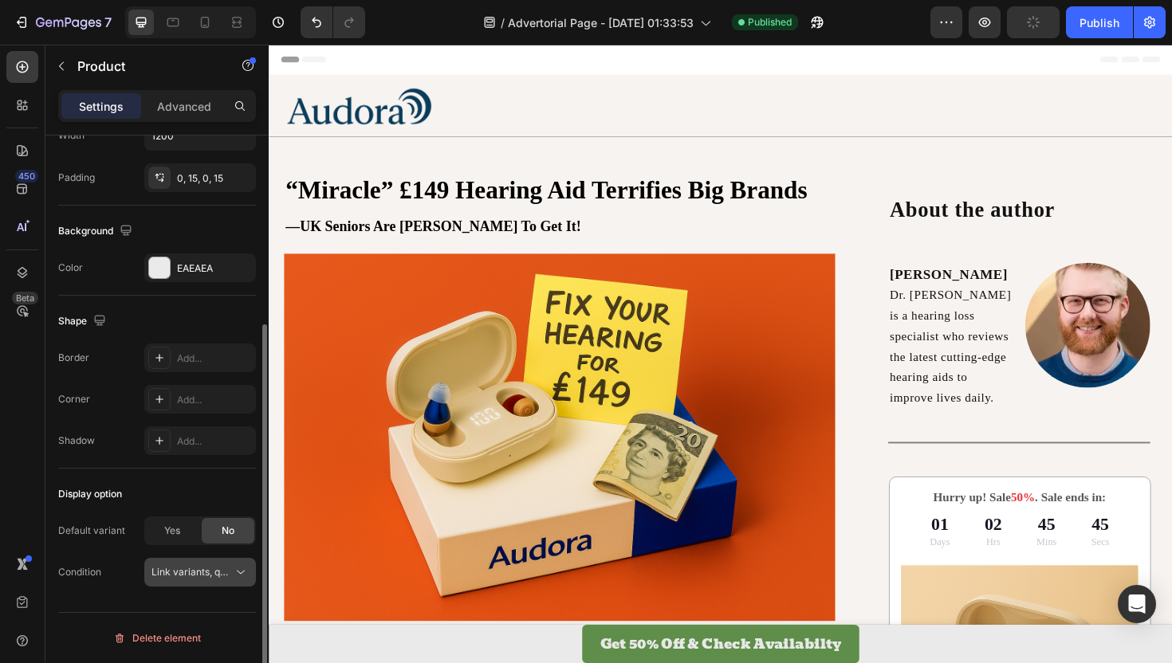
click at [238, 577] on icon at bounding box center [241, 573] width 16 height 16
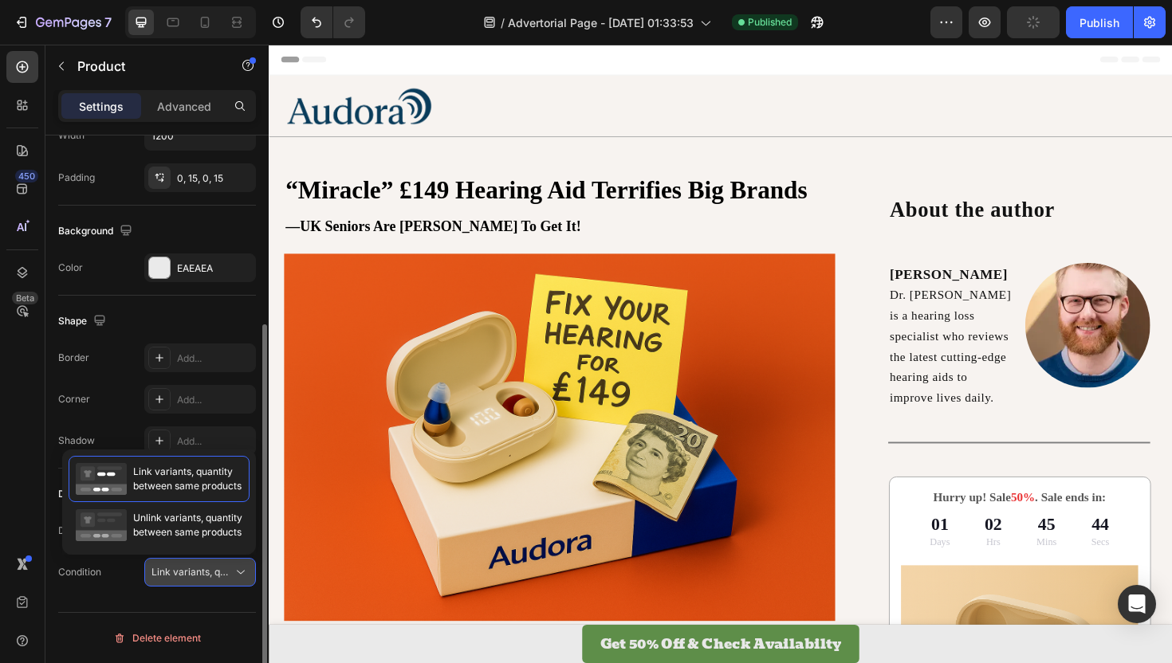
click at [238, 577] on icon at bounding box center [241, 573] width 16 height 16
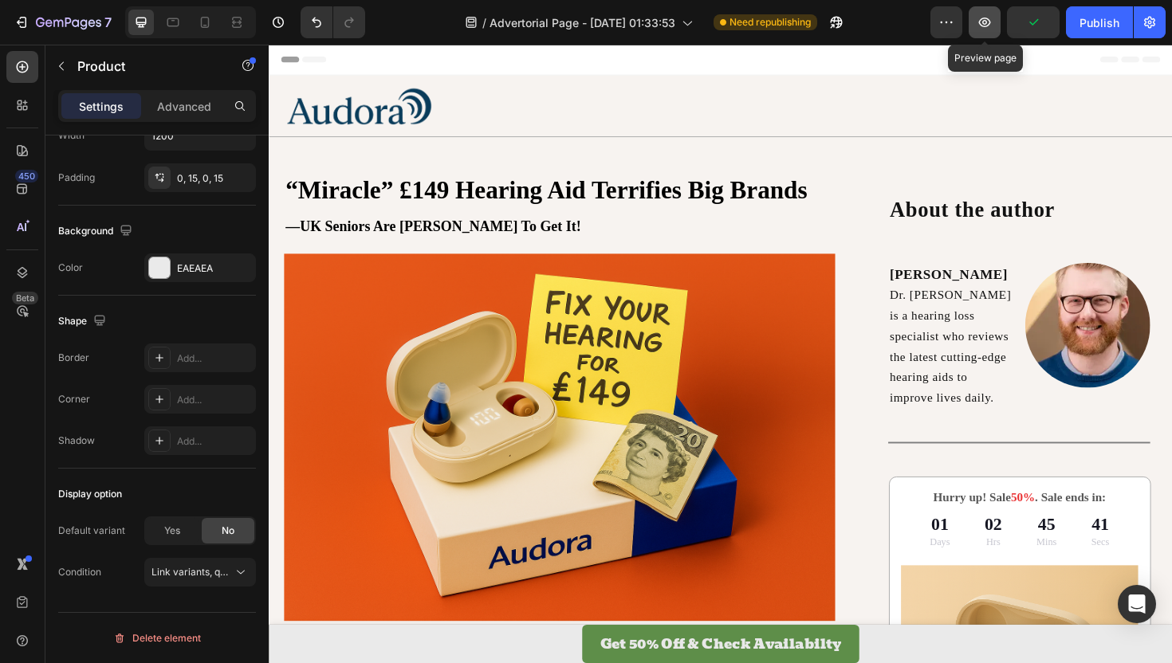
click at [978, 20] on icon "button" at bounding box center [985, 22] width 16 height 16
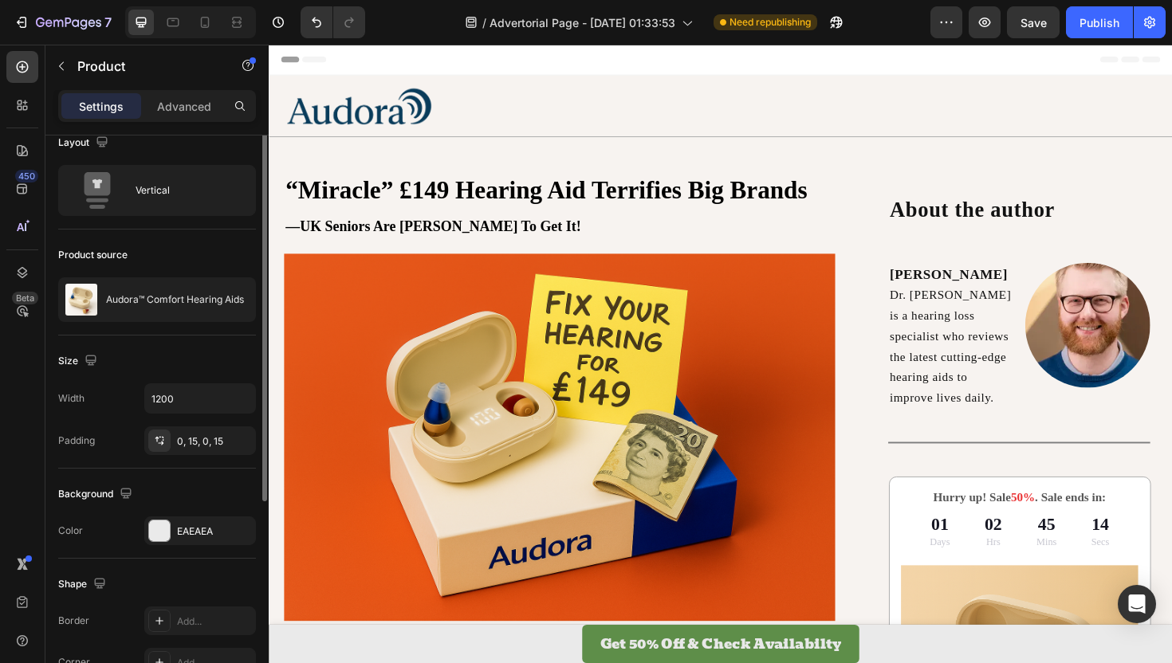
scroll to position [0, 0]
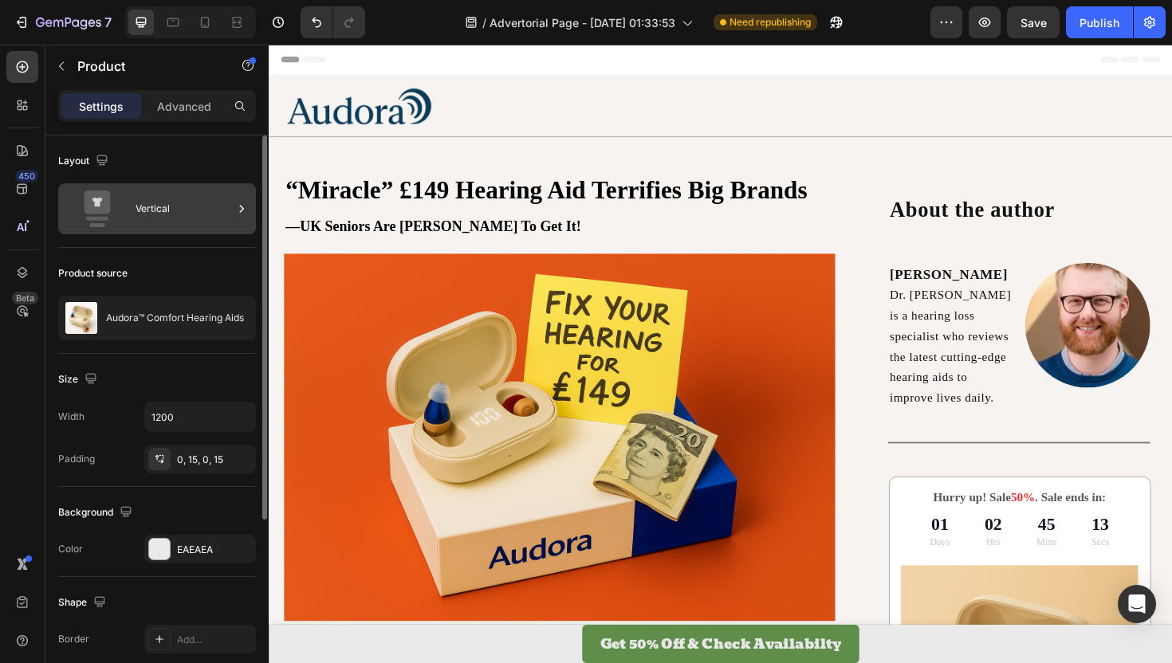
click at [162, 206] on div "Vertical" at bounding box center [184, 209] width 97 height 37
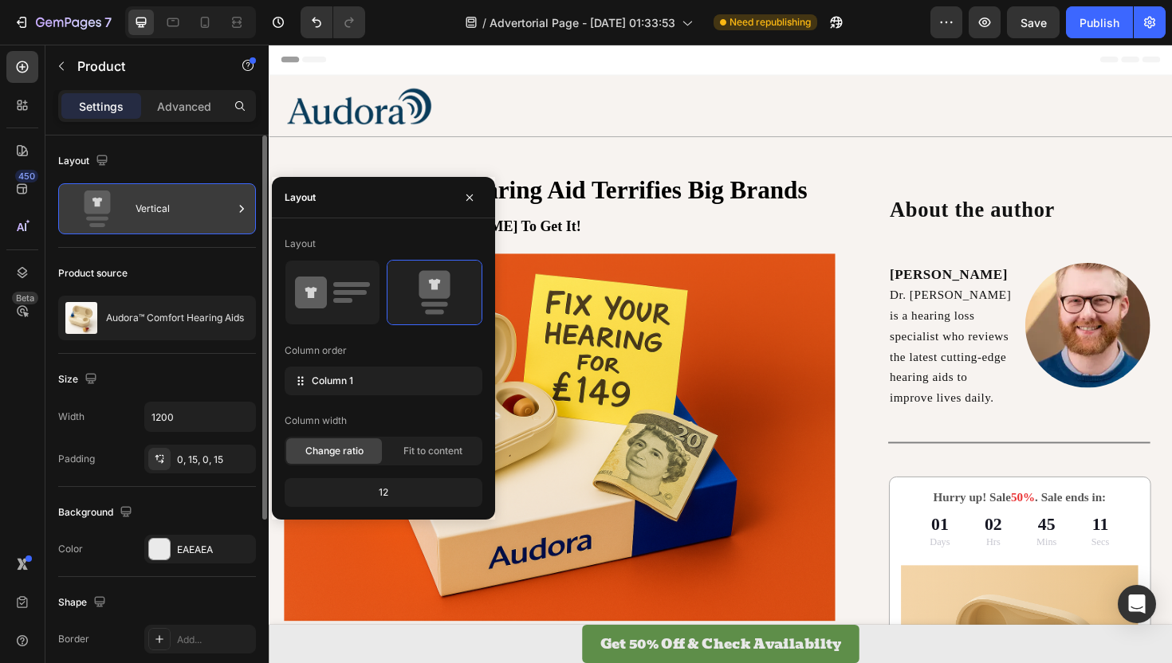
click at [162, 206] on div "Vertical" at bounding box center [184, 209] width 97 height 37
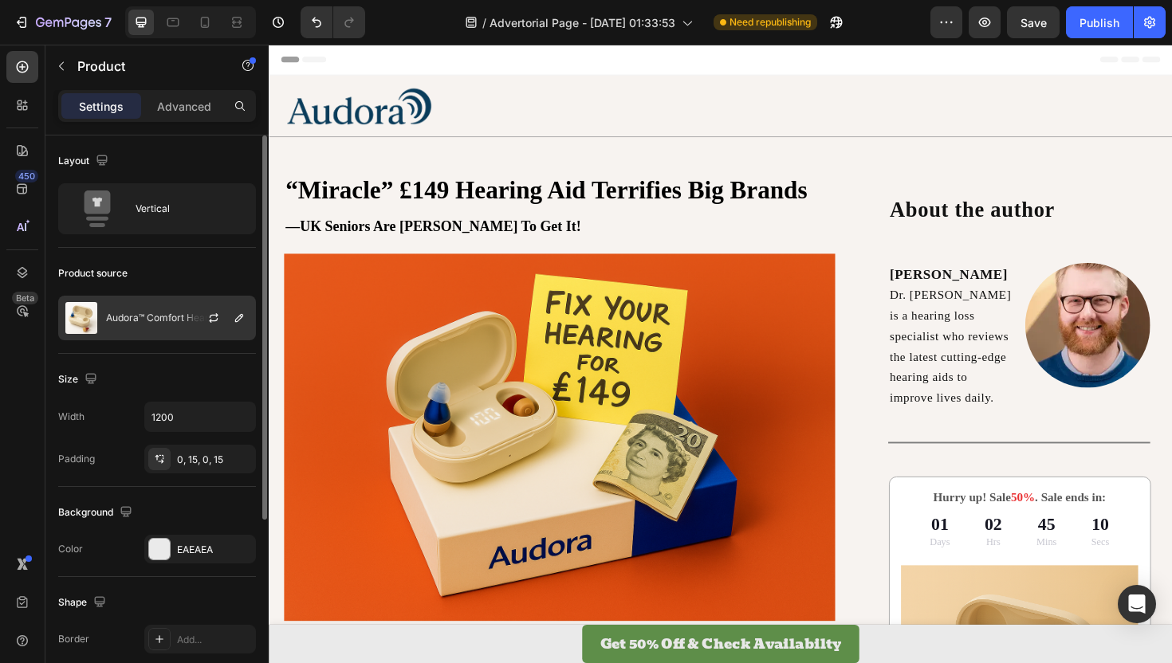
click at [163, 327] on div "Audora™ Comfort Hearing Aids" at bounding box center [157, 318] width 198 height 45
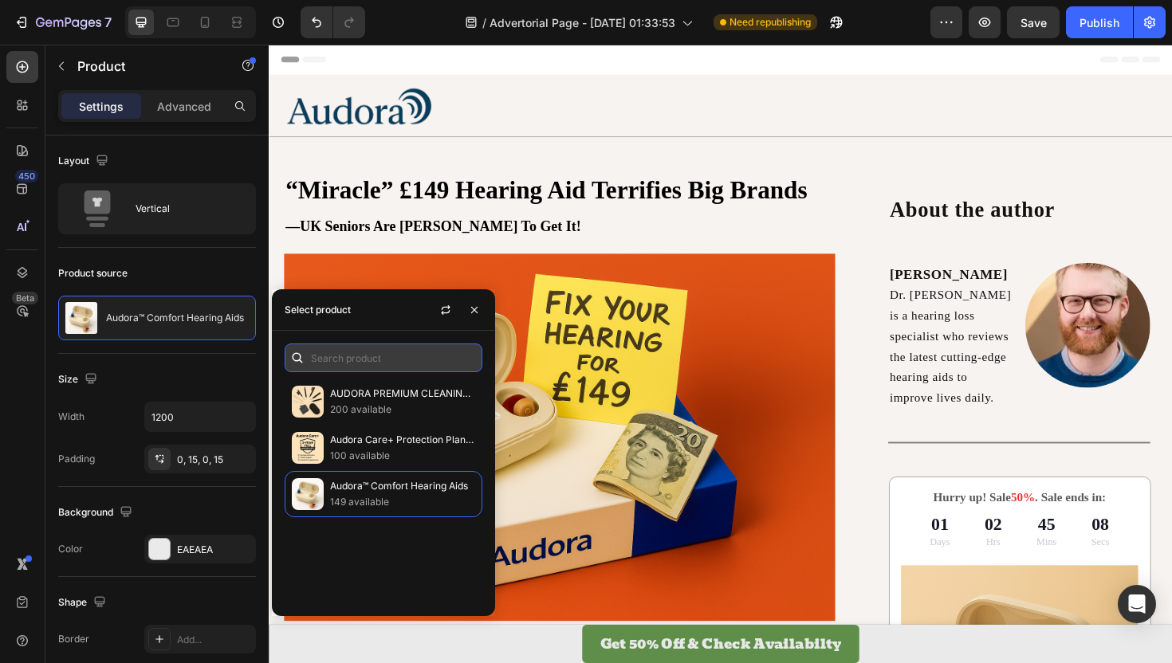
click at [407, 368] on input "text" at bounding box center [384, 358] width 198 height 29
paste input "https://getaudora.co.uk/products/audora%E2%84%A2-comfort-hearing-aids"
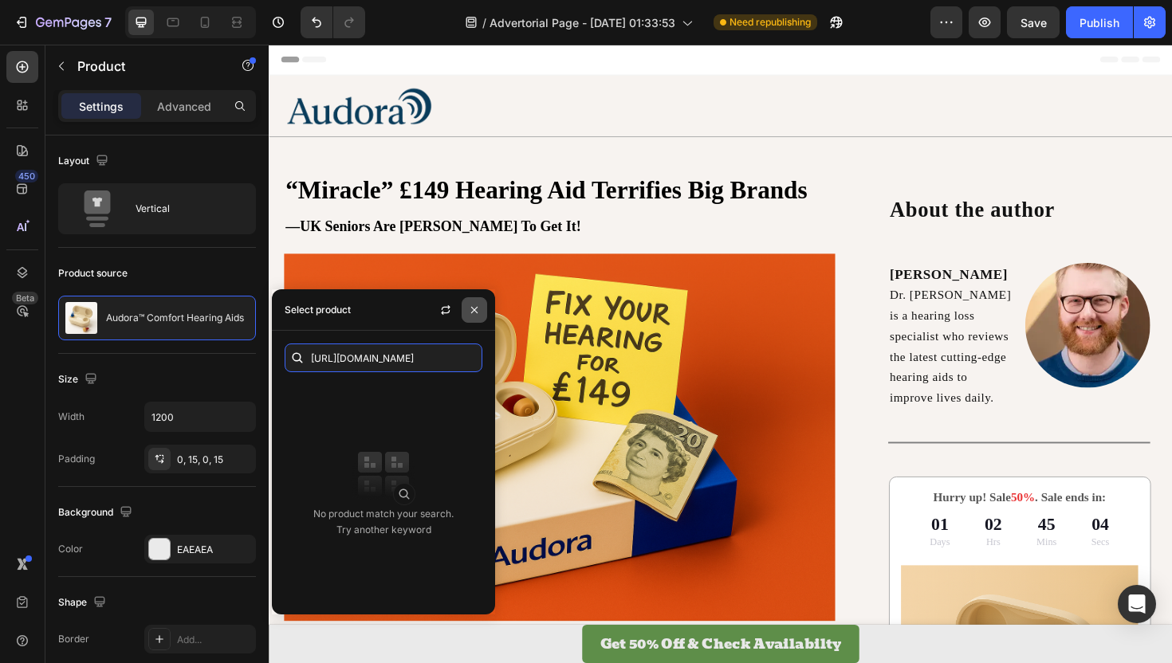
type input "https://getaudora.co.uk/products/audora%E2%84%A2-comfort-hearing-aids"
click at [476, 310] on icon "button" at bounding box center [474, 309] width 6 height 6
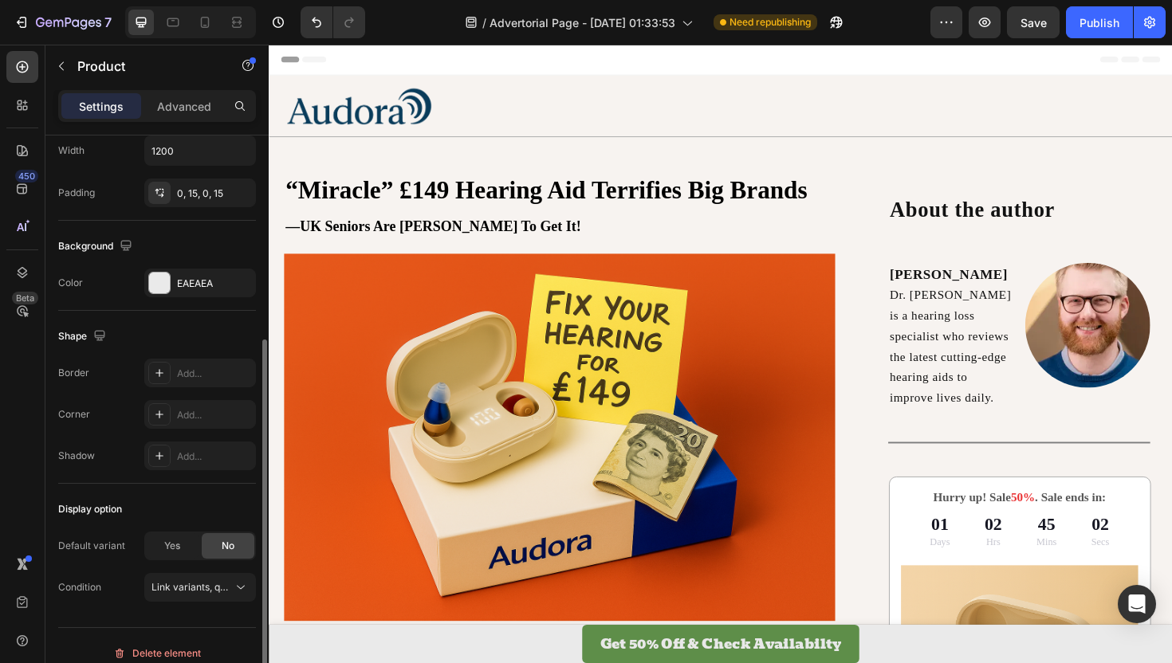
scroll to position [281, 0]
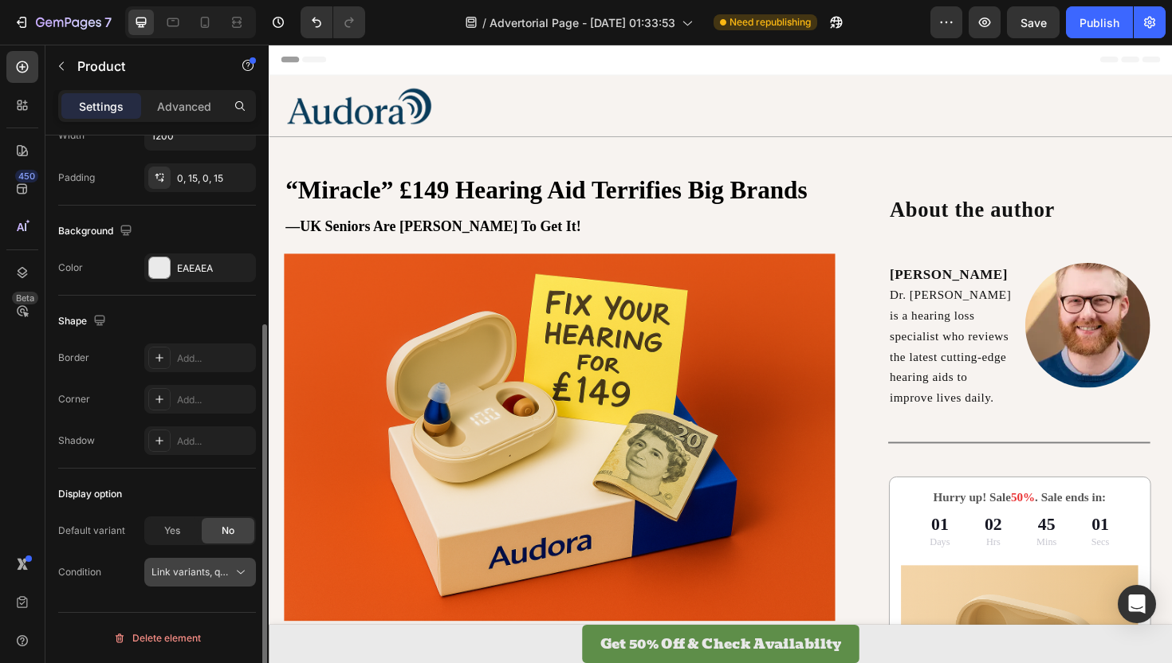
click at [233, 583] on button "Link variants, quantity <br> between same products" at bounding box center [200, 572] width 112 height 29
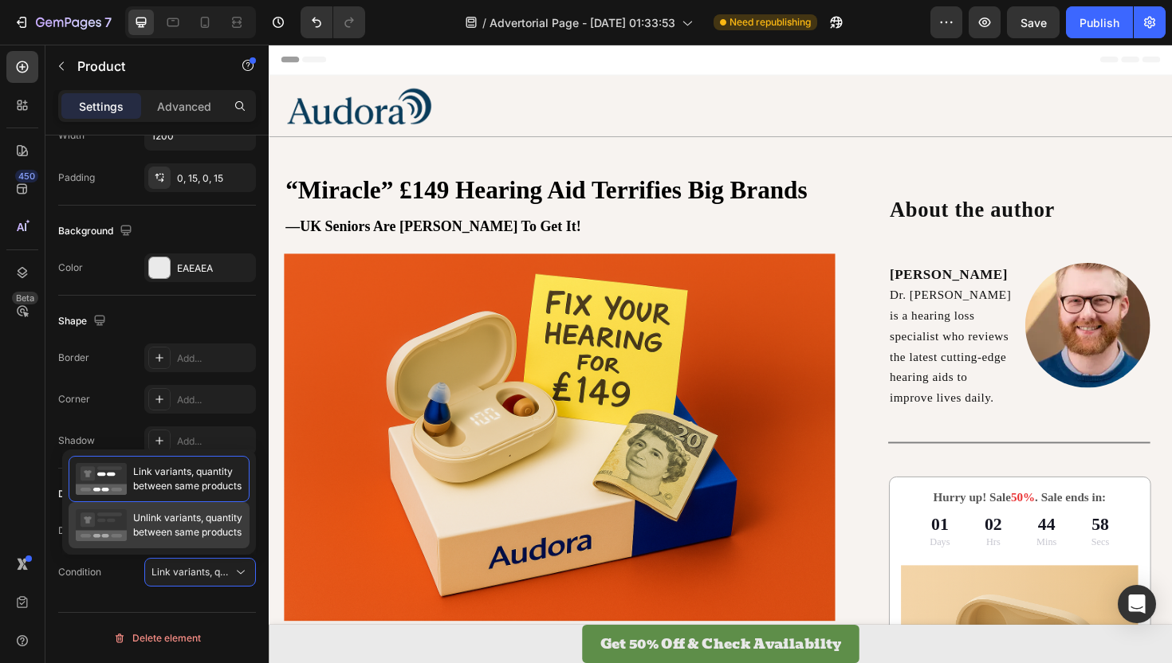
click at [216, 534] on span "Unlink variants, quantity between same products" at bounding box center [187, 525] width 109 height 29
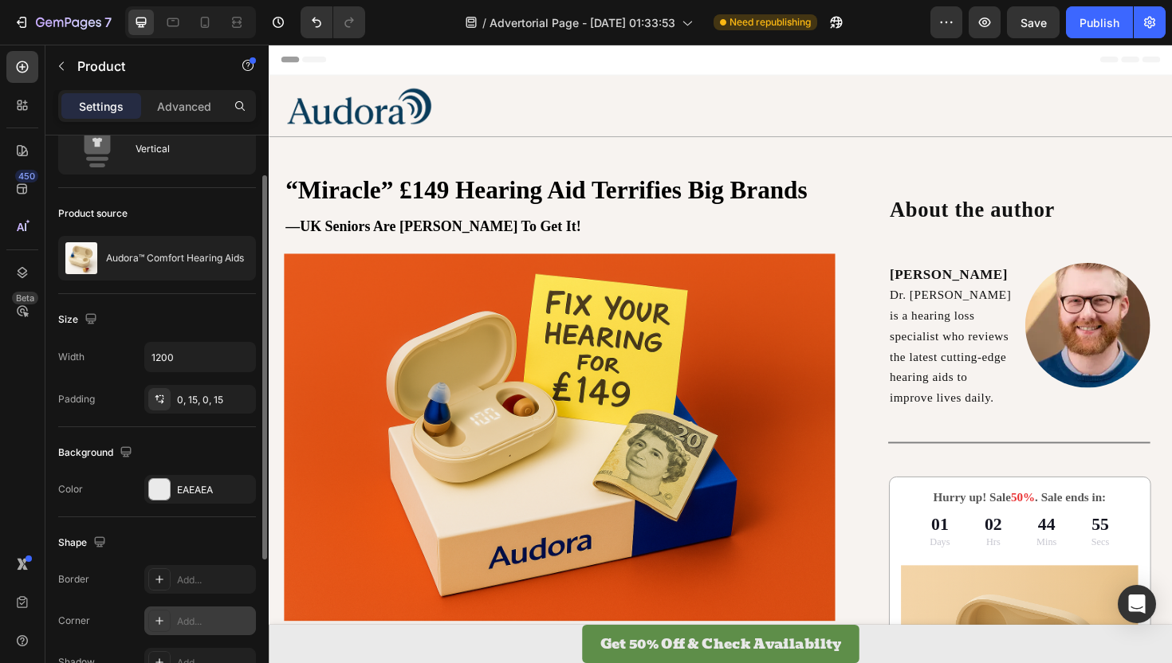
scroll to position [0, 0]
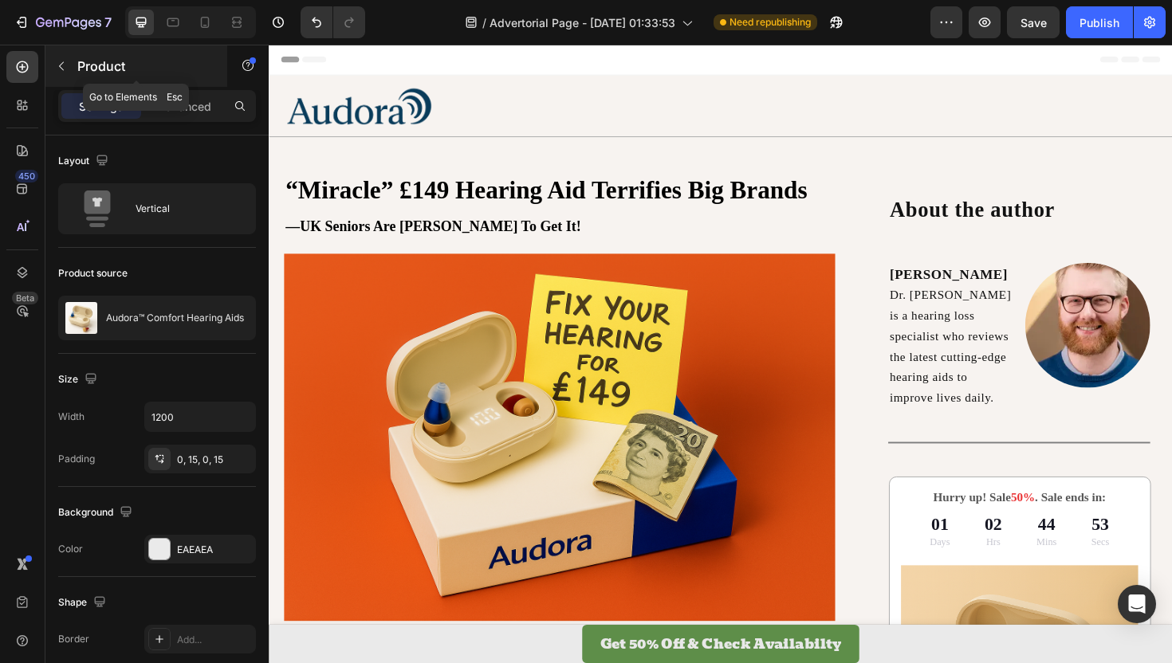
click at [60, 64] on icon "button" at bounding box center [61, 66] width 13 height 13
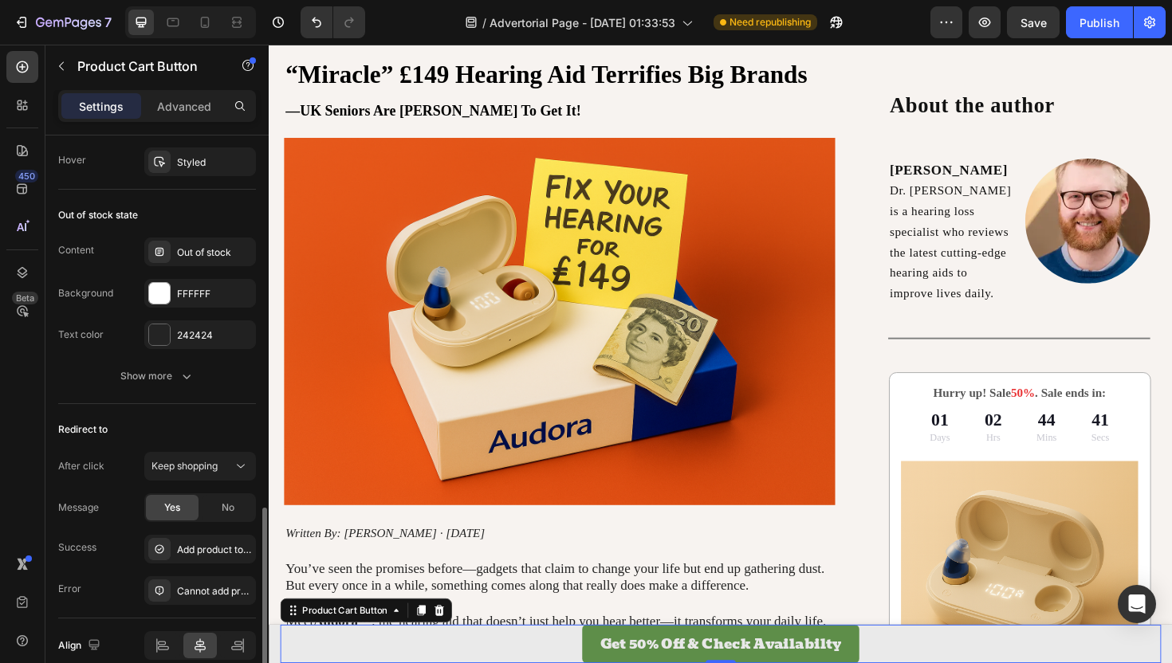
scroll to position [1187, 0]
click at [176, 475] on button "Keep shopping" at bounding box center [200, 465] width 112 height 29
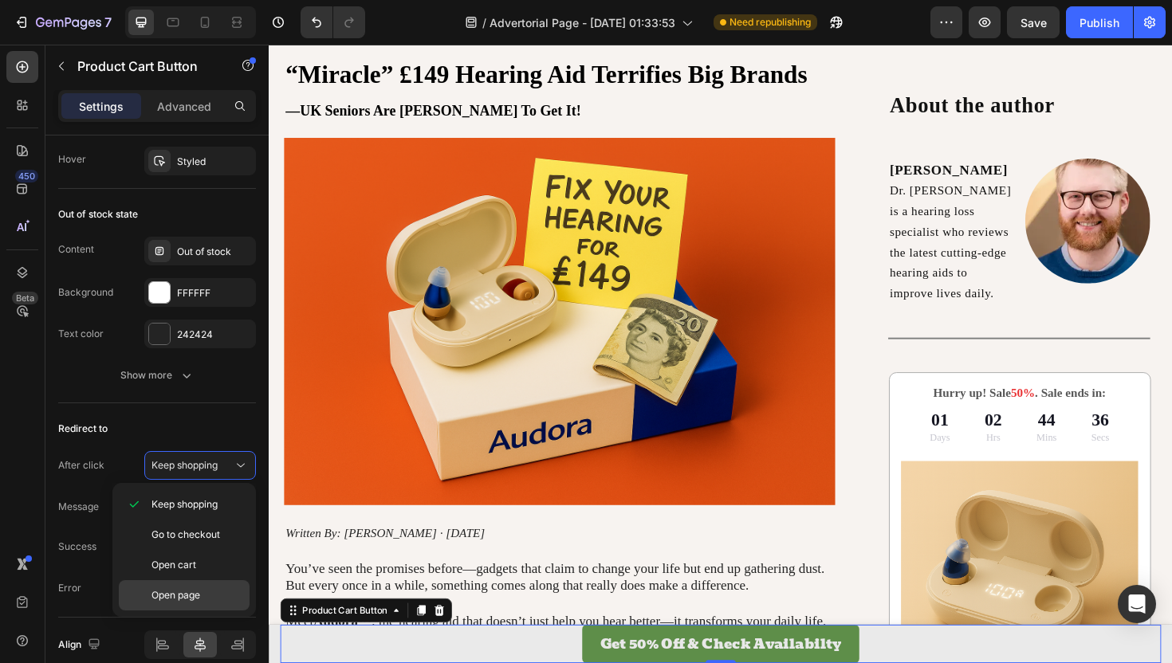
click at [177, 592] on span "Open page" at bounding box center [176, 595] width 49 height 14
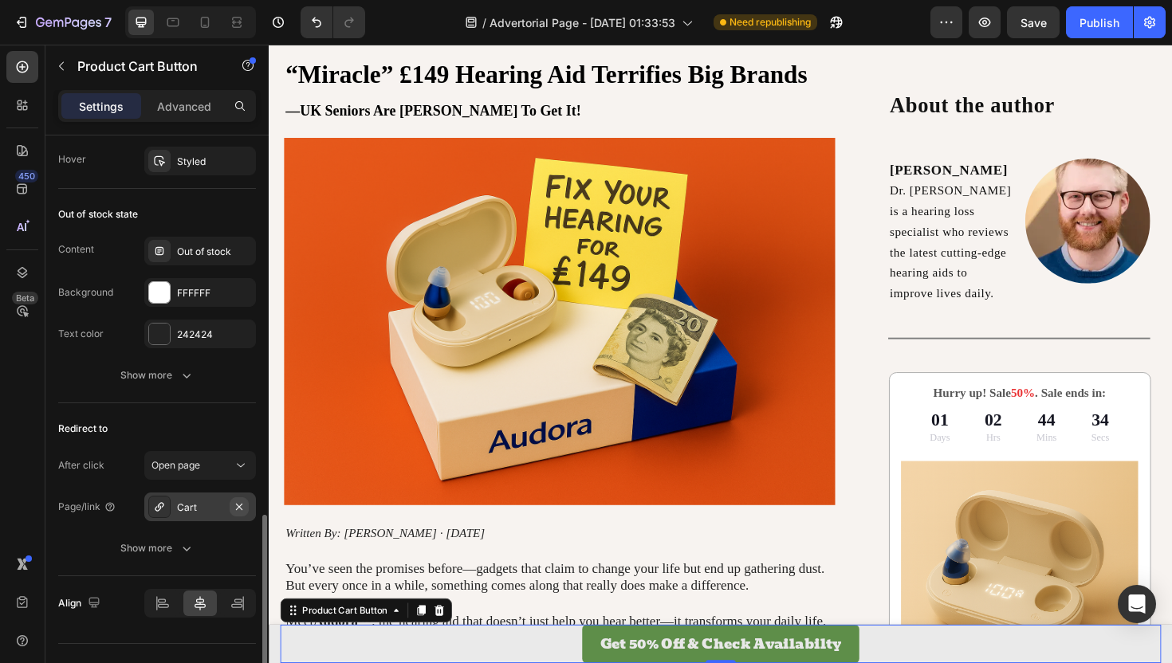
click at [242, 507] on icon "button" at bounding box center [239, 507] width 13 height 13
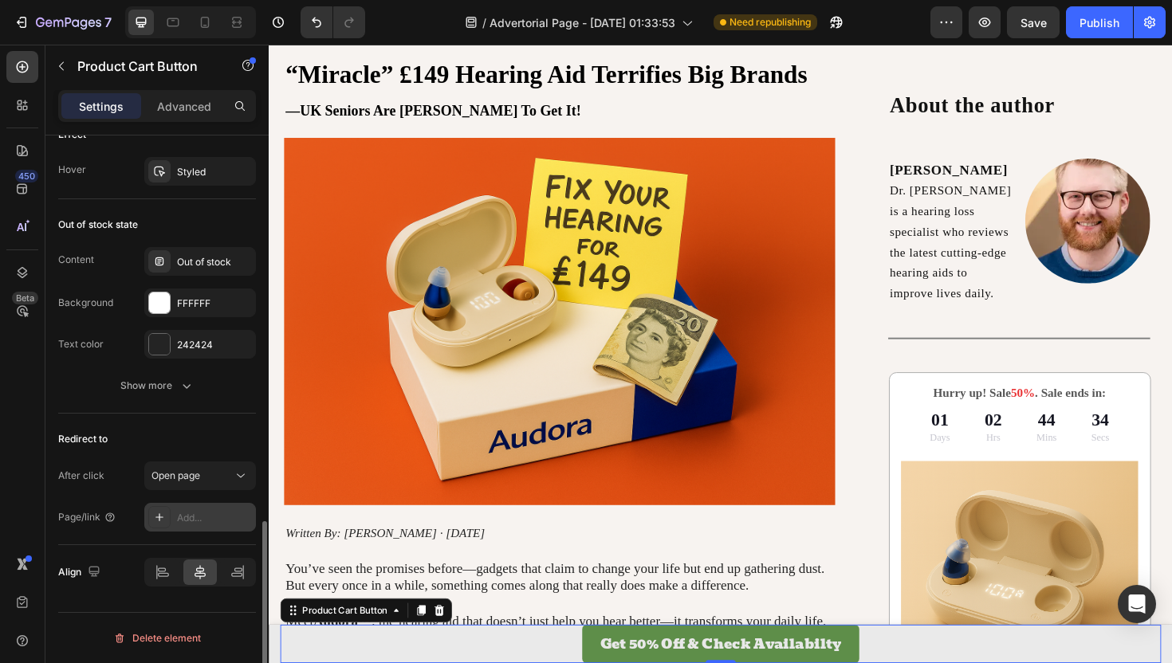
scroll to position [1177, 0]
click at [207, 531] on div "Add..." at bounding box center [200, 517] width 112 height 29
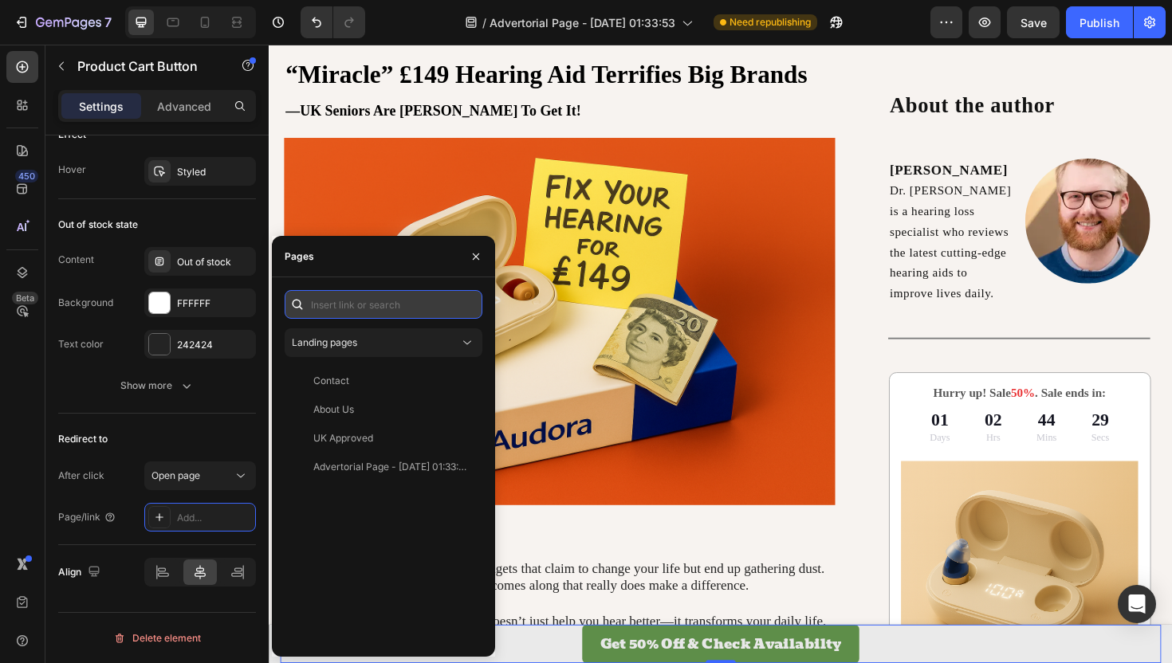
click at [415, 314] on input "text" at bounding box center [384, 304] width 198 height 29
paste input "https://getaudora.co.uk/products/audora%E2%84%A2-comfort-hearing-aids"
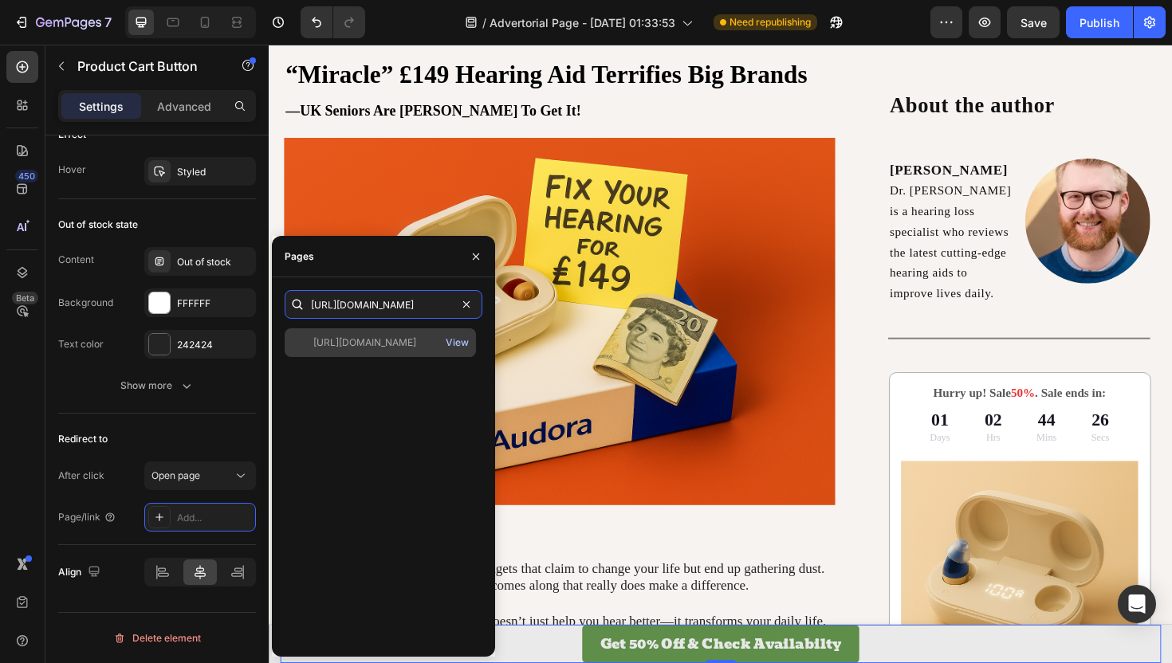
type input "https://getaudora.co.uk/products/audora%E2%84%A2-comfort-hearing-aids"
click at [460, 344] on div "View" at bounding box center [457, 343] width 23 height 14
click at [404, 338] on div "https://getaudora.co.uk/products/audora%E2%84%A2-comfort-hearing-aids" at bounding box center [364, 343] width 103 height 14
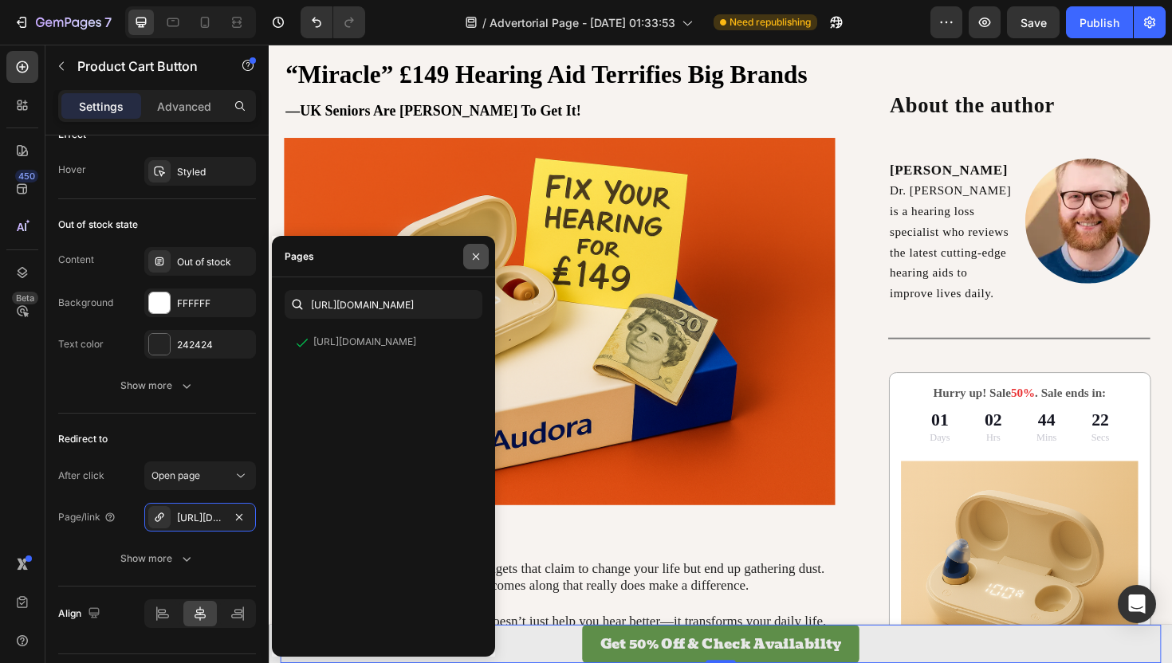
click at [486, 253] on button "button" at bounding box center [476, 257] width 26 height 26
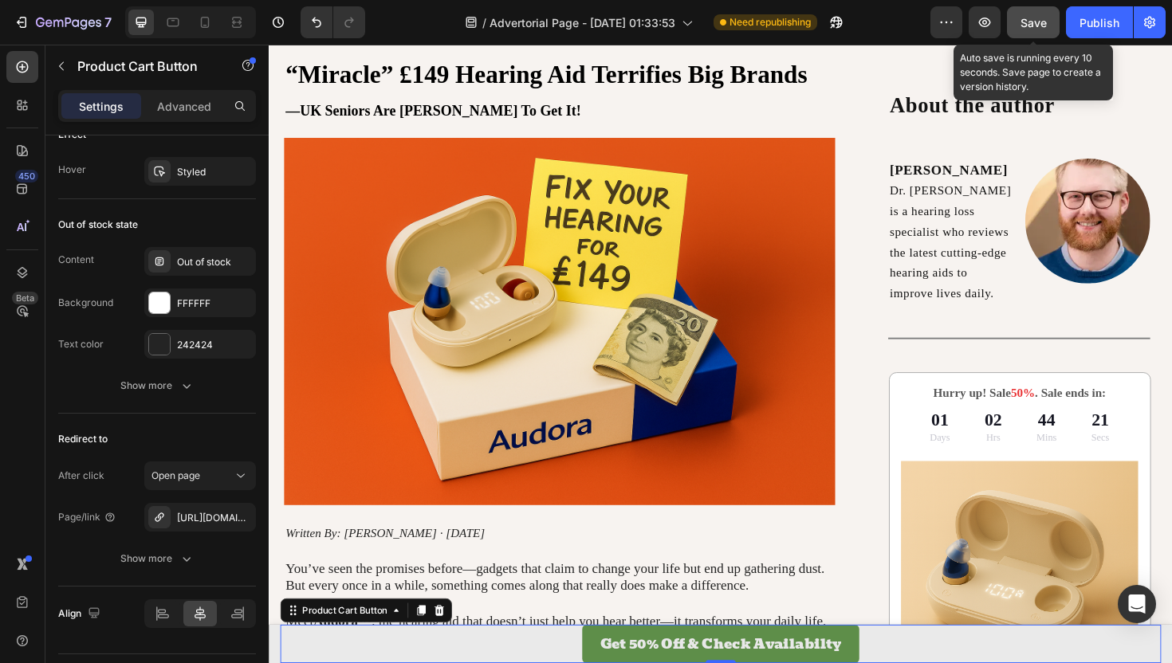
click at [1018, 26] on button "Save" at bounding box center [1033, 22] width 53 height 32
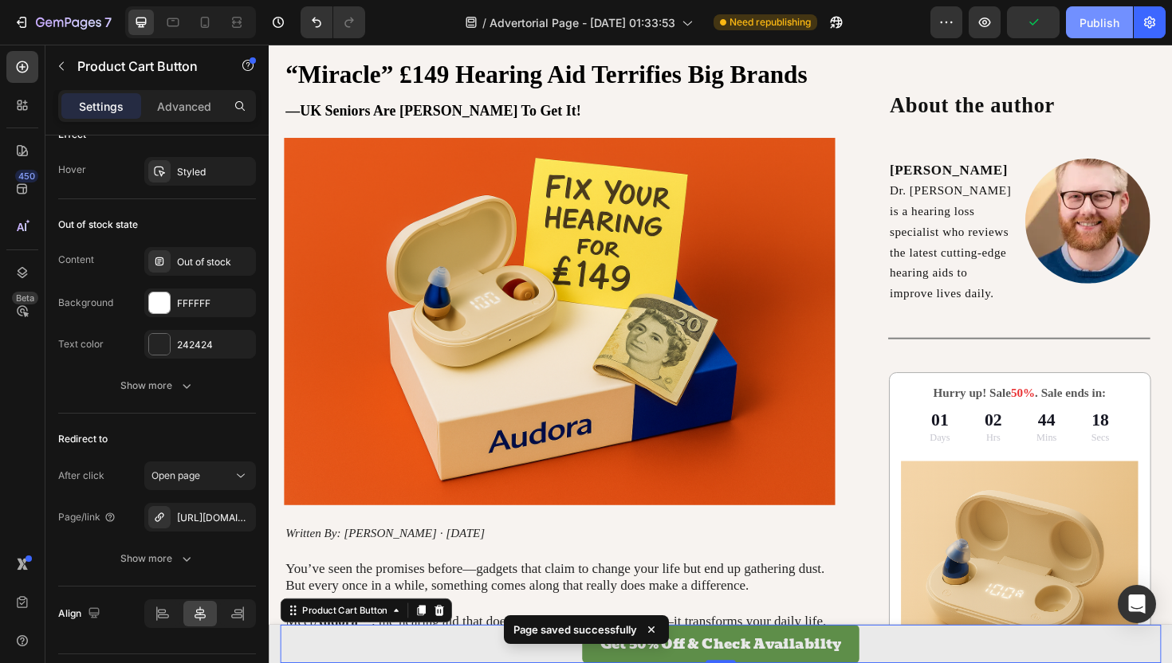
click at [1065, 18] on div "Publish" at bounding box center [1100, 22] width 40 height 17
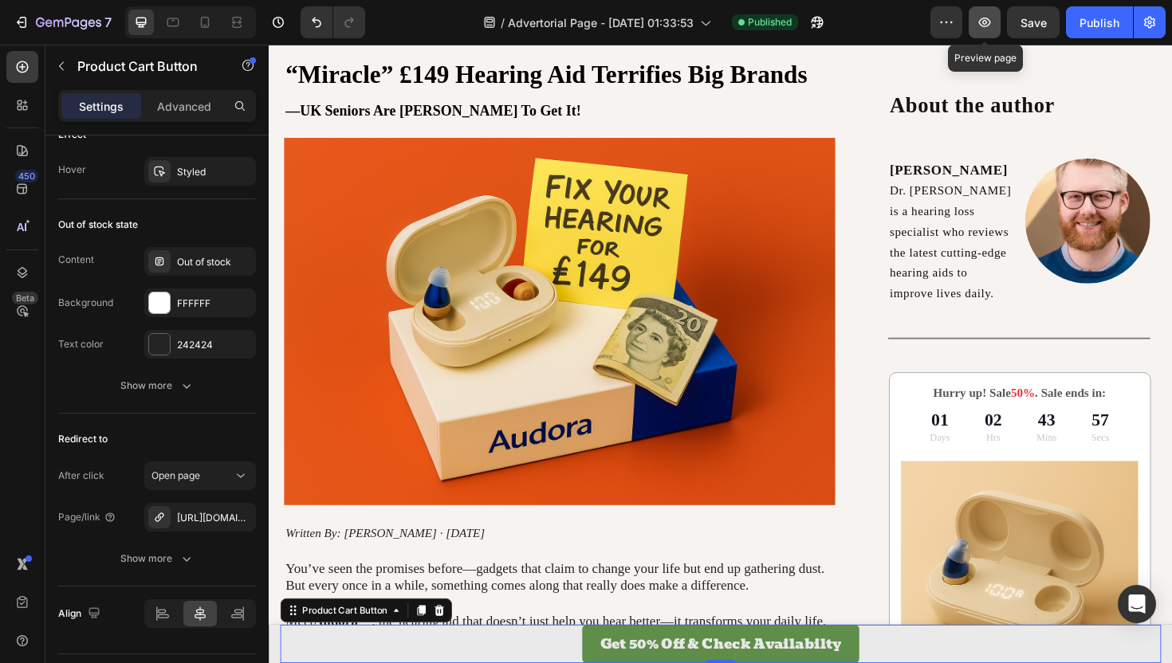
click at [980, 24] on icon "button" at bounding box center [985, 22] width 16 height 16
click at [1065, 32] on button "Publish" at bounding box center [1099, 22] width 67 height 32
